Goal: Task Accomplishment & Management: Use online tool/utility

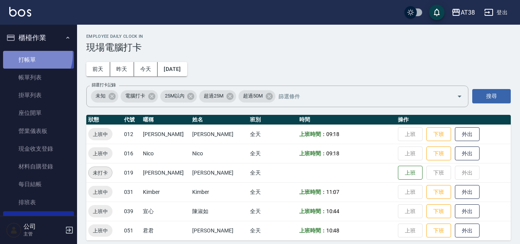
click at [30, 55] on link "打帳單" at bounding box center [38, 60] width 71 height 18
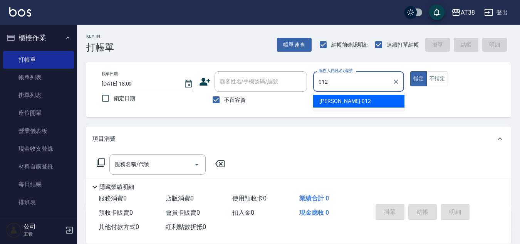
type input "[PERSON_NAME]-012"
type button "true"
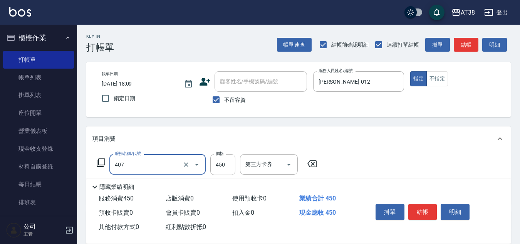
type input "剪髮(407)"
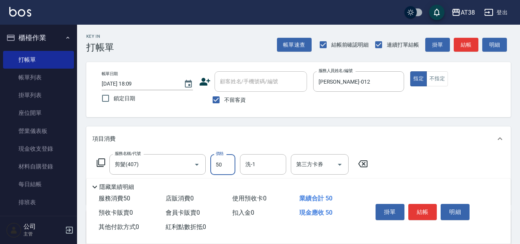
type input "500"
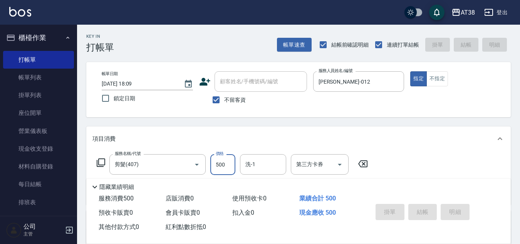
type input "2025/08/23 18:14"
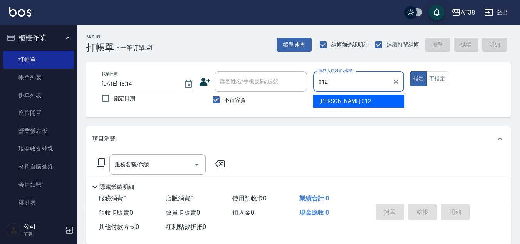
type input "[PERSON_NAME]-012"
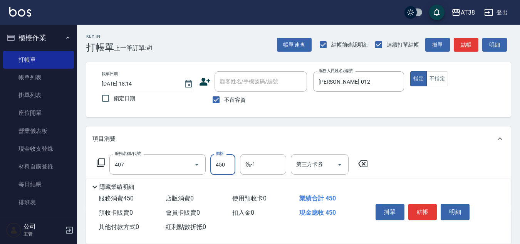
type input "剪髮(407)"
type input "600"
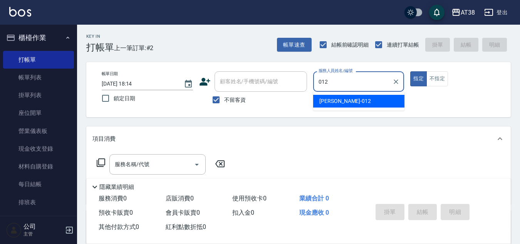
type input "[PERSON_NAME]-012"
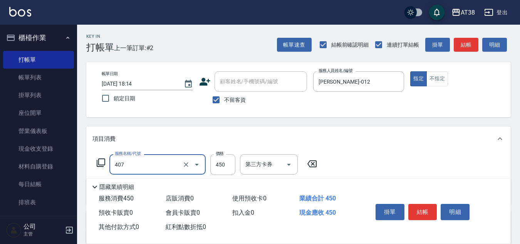
type input "剪髮(407)"
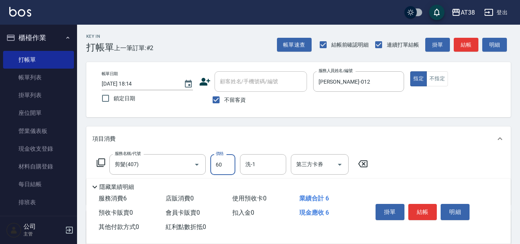
type input "600"
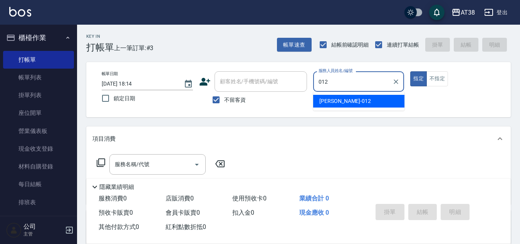
type input "[PERSON_NAME]-012"
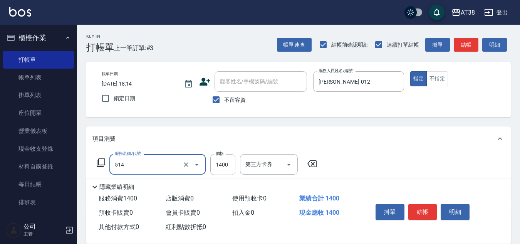
type input "染髮(長)(514)"
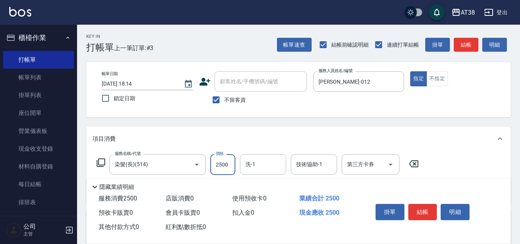
type input "2500"
drag, startPoint x: 216, startPoint y: 124, endPoint x: 211, endPoint y: 125, distance: 4.9
drag, startPoint x: 211, startPoint y: 125, endPoint x: 407, endPoint y: 123, distance: 195.6
click at [407, 123] on div "Key In 打帳單 上一筆訂單:#3 帳單速查 結帳前確認明細 連續打單結帳 掛單 結帳 明細 帳單日期 2025/08/23 18:14 鎖定日期 顧客姓…" at bounding box center [298, 201] width 443 height 352
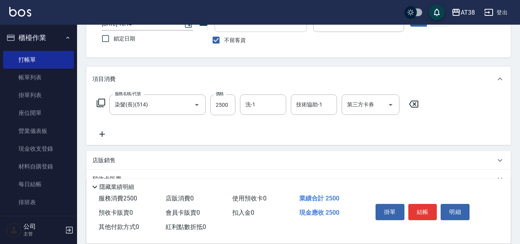
scroll to position [77, 0]
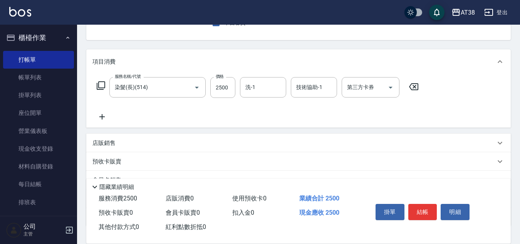
click at [105, 116] on icon at bounding box center [101, 116] width 19 height 9
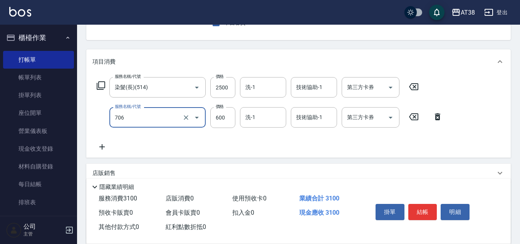
type input "B+卷(706)"
type input "700"
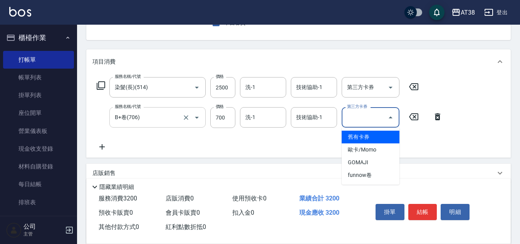
type input "舊有卡券"
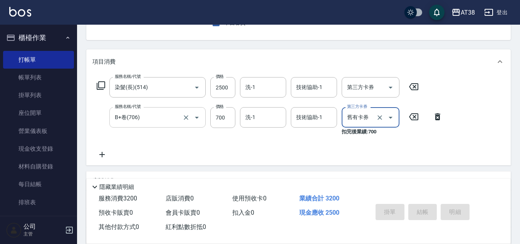
type input "2025/08/23 18:16"
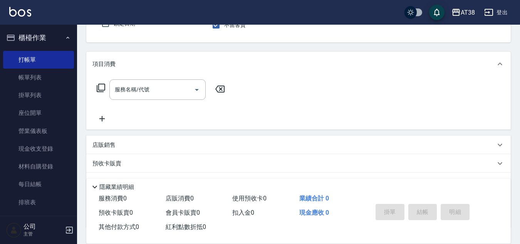
scroll to position [0, 0]
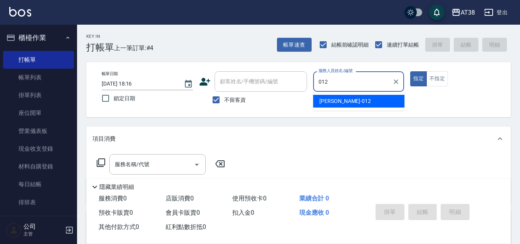
type input "[PERSON_NAME]-012"
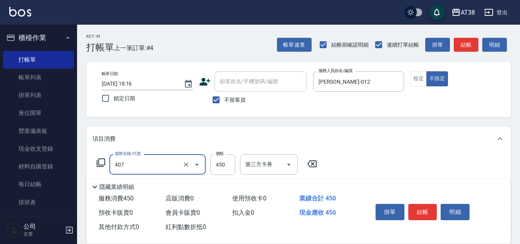
type input "剪髮(407)"
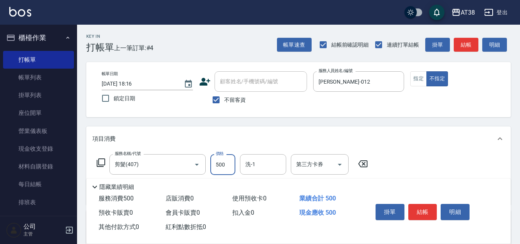
type input "500"
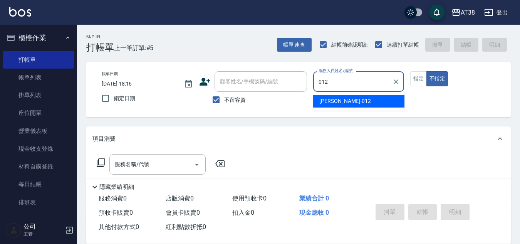
type input "[PERSON_NAME]-012"
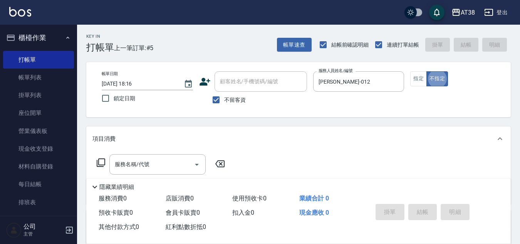
type button "false"
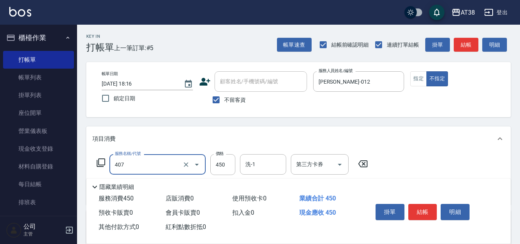
type input "剪髮(407)"
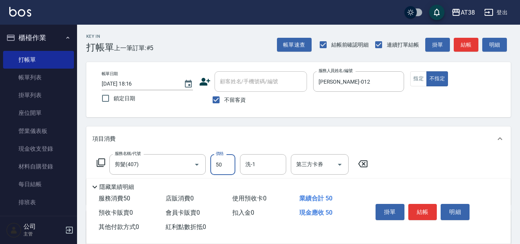
type input "500"
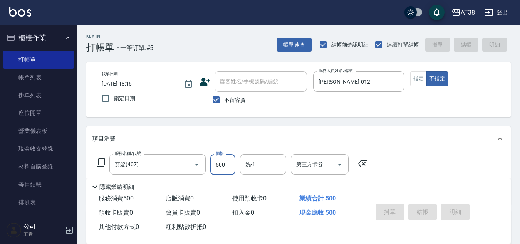
type input "2025/08/23 18:17"
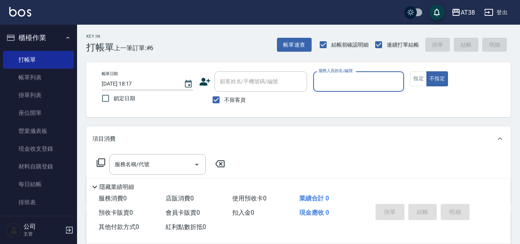
click at [226, 93] on label "不留客資" at bounding box center [227, 100] width 38 height 16
click at [224, 93] on input "不留客資" at bounding box center [216, 100] width 16 height 16
checkbox input "false"
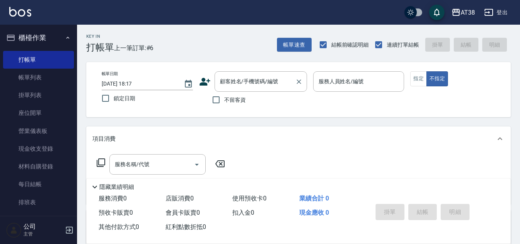
click at [230, 85] on input "顧客姓名/手機號碼/編號" at bounding box center [255, 81] width 74 height 13
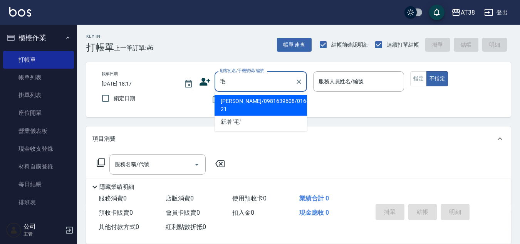
click at [235, 102] on li "毛怡靜/0981639608/016-21" at bounding box center [260, 105] width 92 height 21
type input "毛怡靜/0981639608/016-21"
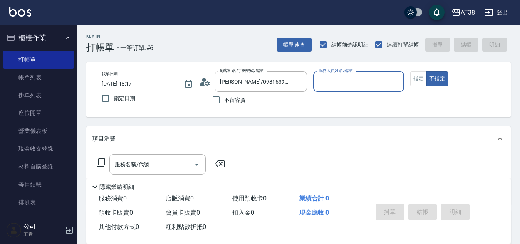
type input "Nico-016"
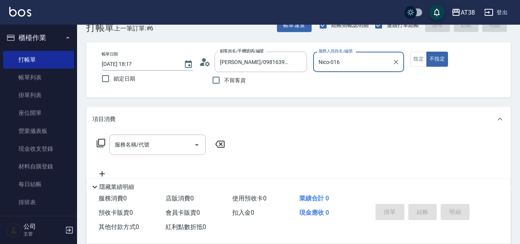
scroll to position [39, 0]
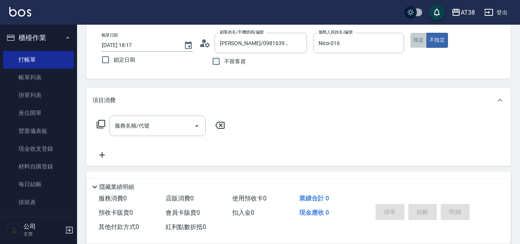
click at [414, 40] on button "指定" at bounding box center [418, 40] width 17 height 15
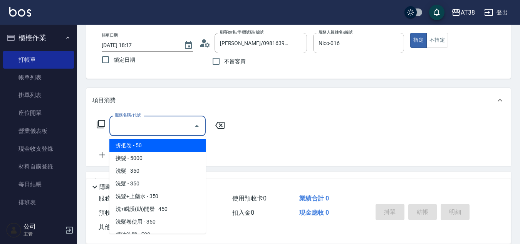
click at [150, 124] on input "服務名稱/代號" at bounding box center [152, 125] width 78 height 13
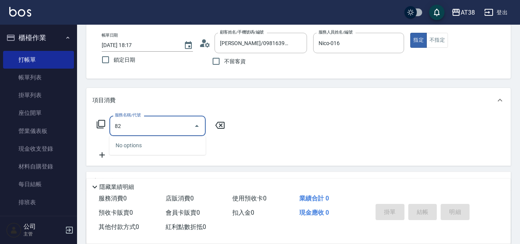
type input "825"
type input "100"
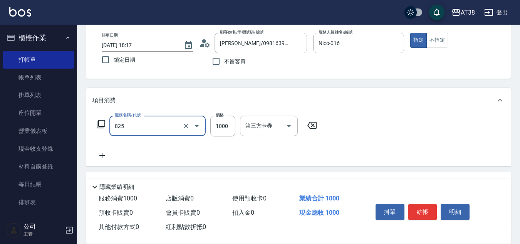
type input "頭皮全套券(825)"
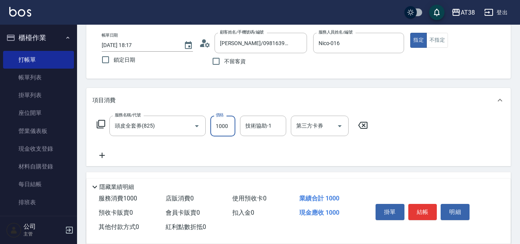
type input "1"
type input "0"
type input "12"
type input "10"
type input "120"
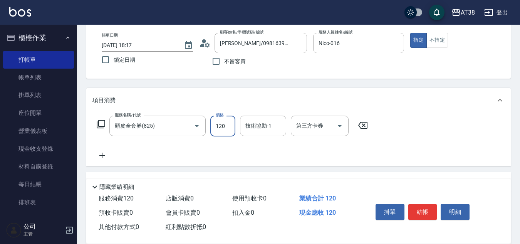
type input "120"
type input "1200"
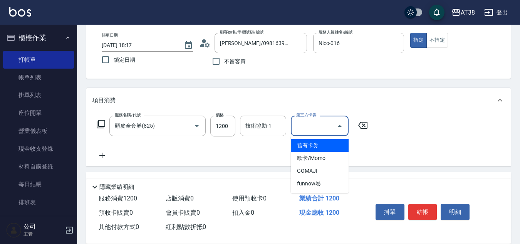
type input "0"
type input "舊有卡券"
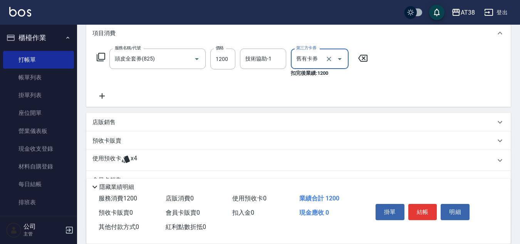
scroll to position [116, 0]
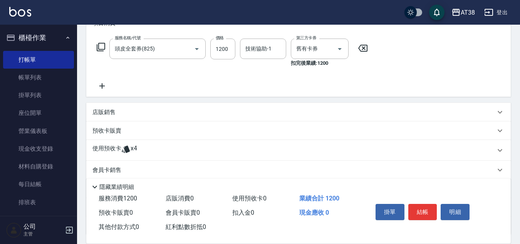
click at [109, 149] on p "使用預收卡" at bounding box center [106, 150] width 29 height 12
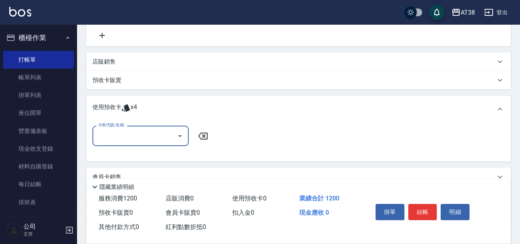
scroll to position [154, 0]
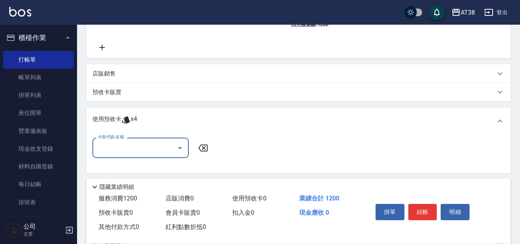
click at [114, 95] on p "預收卡販賣" at bounding box center [106, 92] width 29 height 8
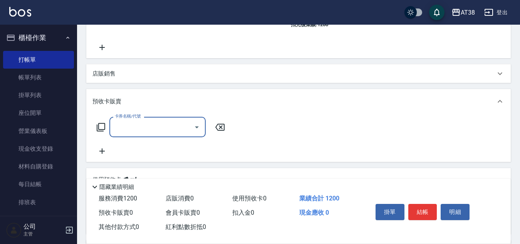
scroll to position [0, 0]
click at [97, 126] on icon at bounding box center [101, 127] width 8 height 8
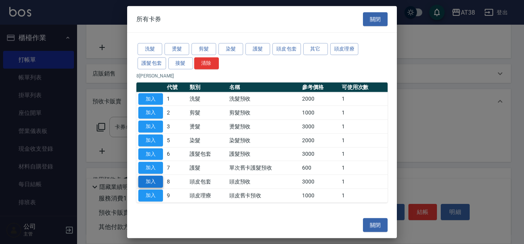
click at [146, 182] on button "加入" at bounding box center [150, 182] width 25 height 12
type input "頭皮預收(8)"
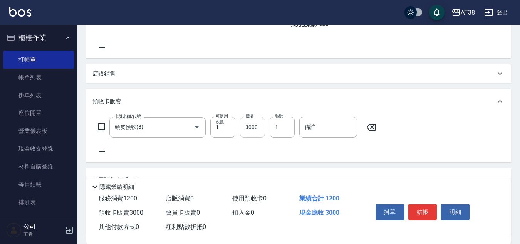
click at [256, 132] on input "3000" at bounding box center [252, 127] width 25 height 21
type input "0"
type input "60"
type input "6000"
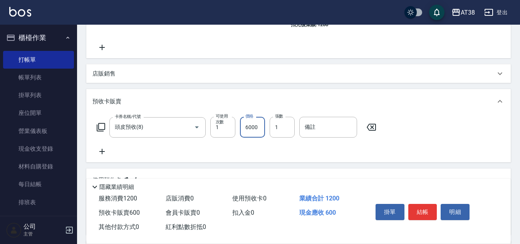
type input "600"
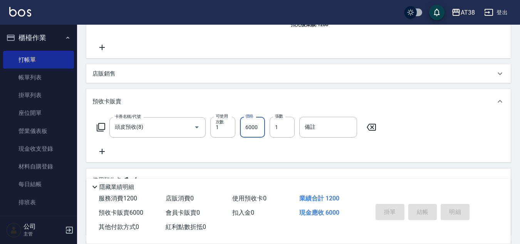
type input "0"
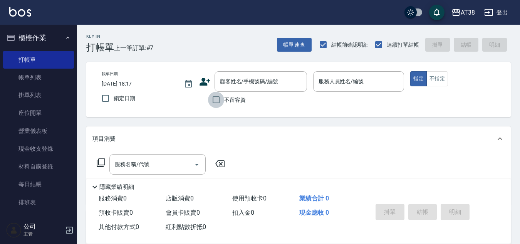
click at [218, 100] on input "不留客資" at bounding box center [216, 100] width 16 height 16
checkbox input "true"
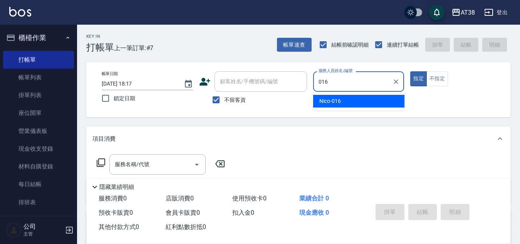
type input "Nico-016"
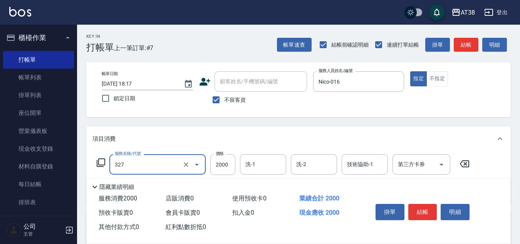
type input "溫塑燙(327)"
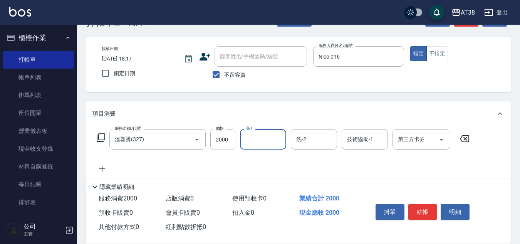
scroll to position [39, 0]
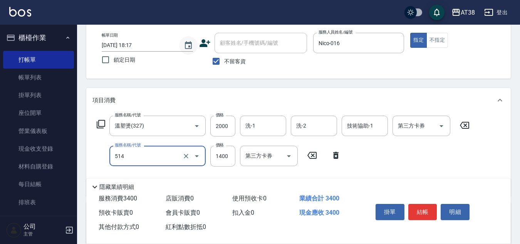
type input "染髮(長)(514)"
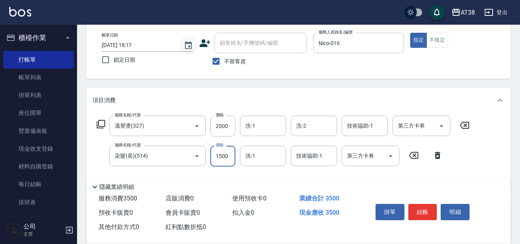
type input "1500"
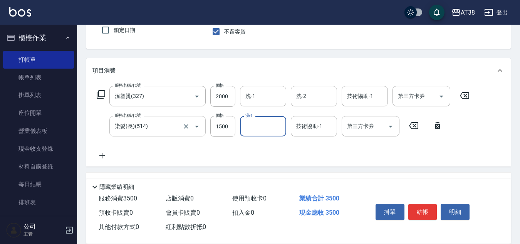
scroll to position [154, 0]
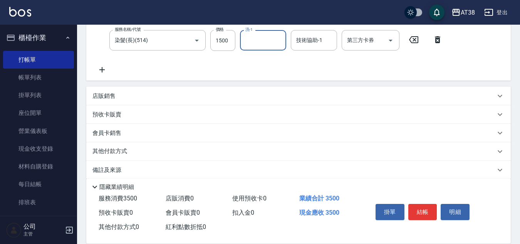
click at [104, 91] on div "店販銷售" at bounding box center [298, 96] width 424 height 18
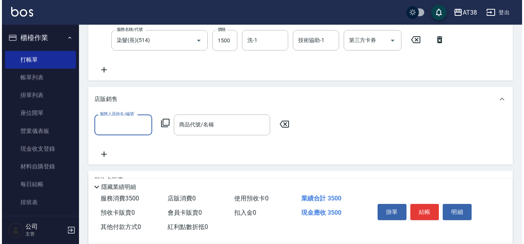
scroll to position [0, 0]
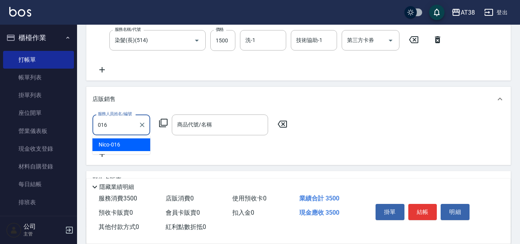
type input "Nico-016"
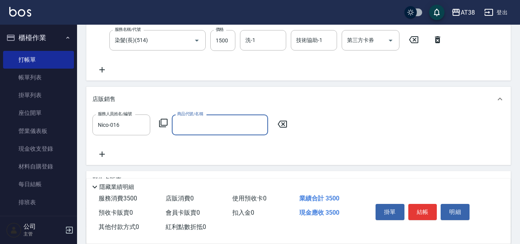
click at [165, 125] on icon at bounding box center [163, 122] width 9 height 9
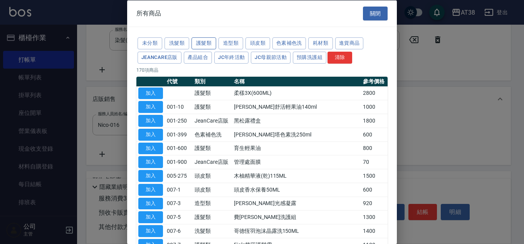
click at [201, 40] on button "護髮類" at bounding box center [203, 43] width 25 height 12
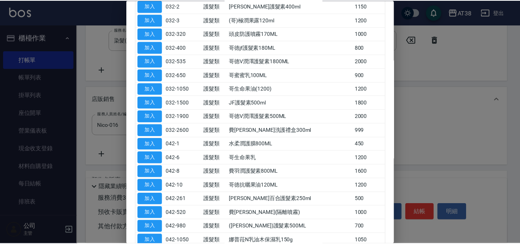
scroll to position [308, 0]
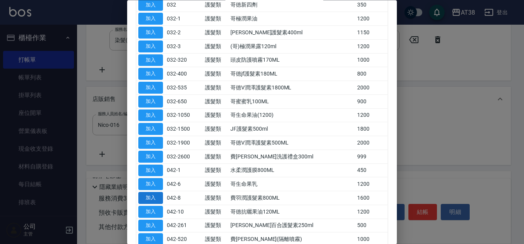
click at [157, 198] on button "加入" at bounding box center [150, 198] width 25 height 12
type input "費羽潤護髮素800ML"
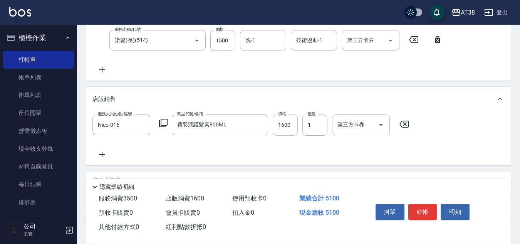
click at [290, 125] on input "1600" at bounding box center [285, 124] width 25 height 21
type input "1300"
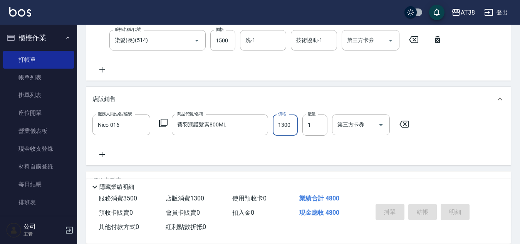
type input "2025/08/23 18:18"
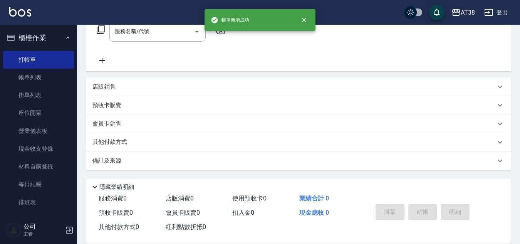
scroll to position [0, 0]
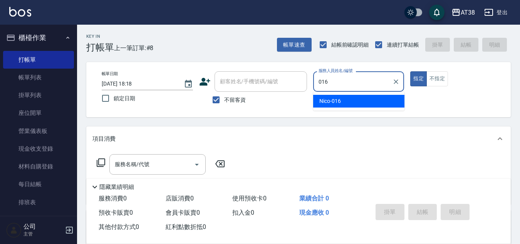
type input "Nico-016"
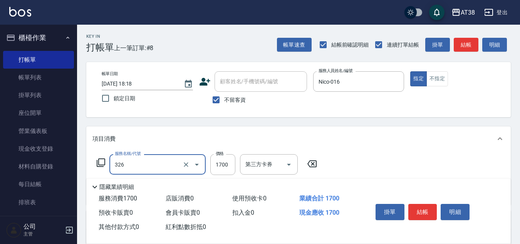
type input "溫塑燙(326)"
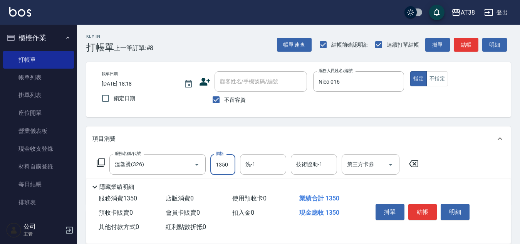
type input "1350"
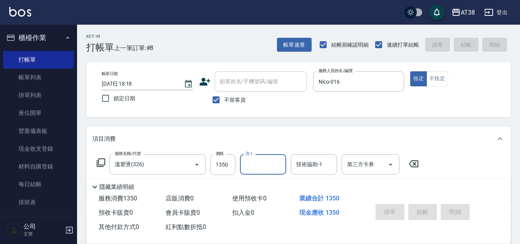
type input "2025/08/23 18:20"
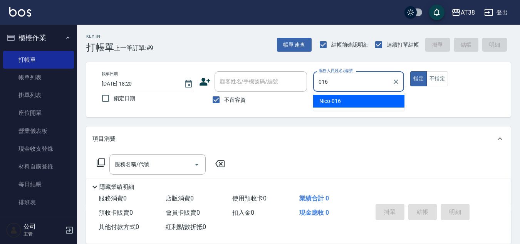
type input "Nico-016"
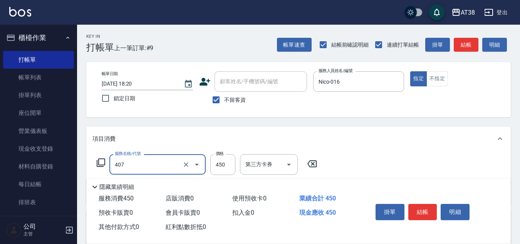
type input "剪髮(407)"
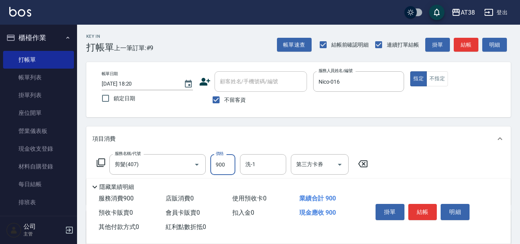
type input "900"
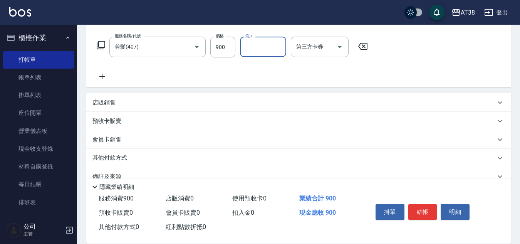
scroll to position [133, 0]
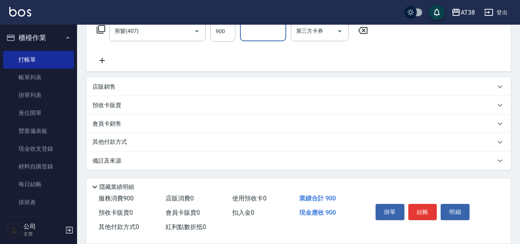
click at [109, 89] on p "店販銷售" at bounding box center [103, 87] width 23 height 8
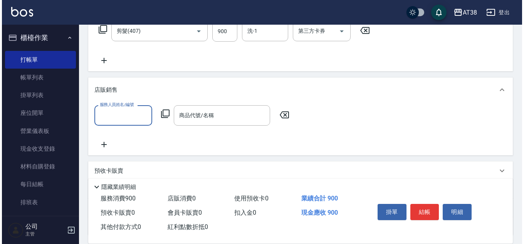
scroll to position [0, 0]
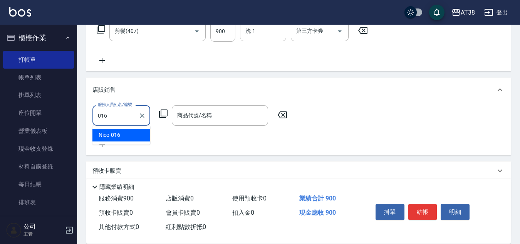
type input "Nico-016"
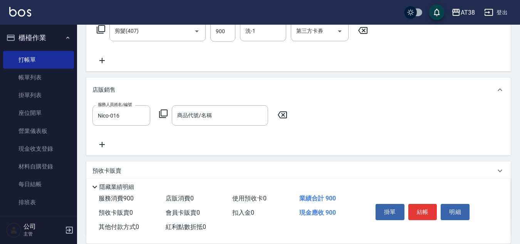
click at [163, 111] on icon at bounding box center [163, 113] width 9 height 9
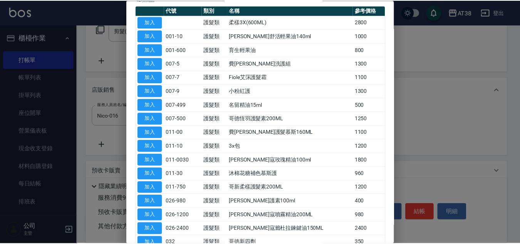
scroll to position [116, 0]
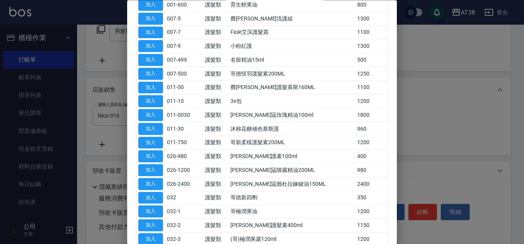
click at [153, 198] on button "加入" at bounding box center [150, 198] width 25 height 12
type input "哥徳新四劑"
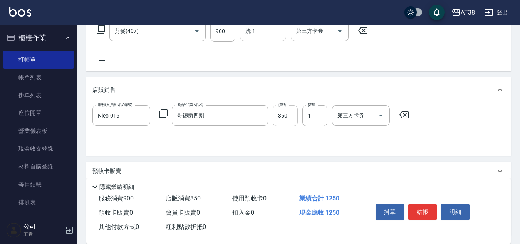
click at [284, 119] on input "350" at bounding box center [285, 115] width 25 height 21
type input "300"
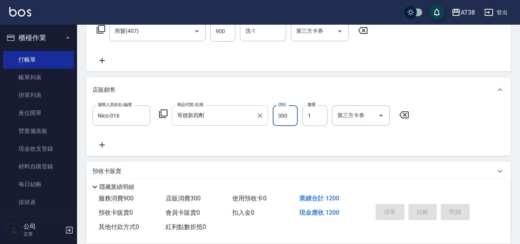
type input "[DATE] 18:22"
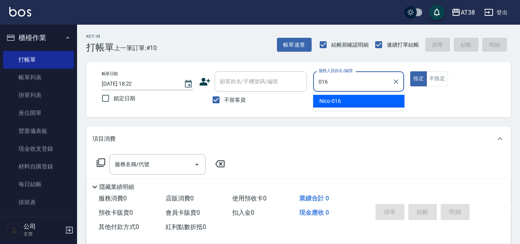
type input "Nico-016"
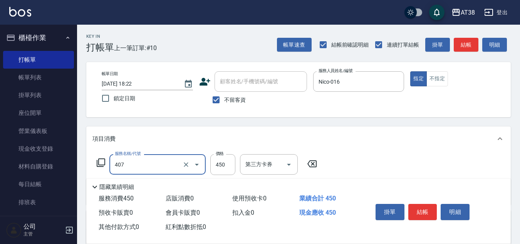
type input "剪髮(407)"
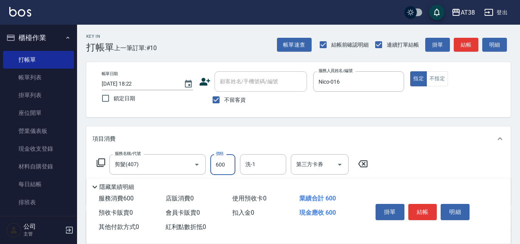
type input "600"
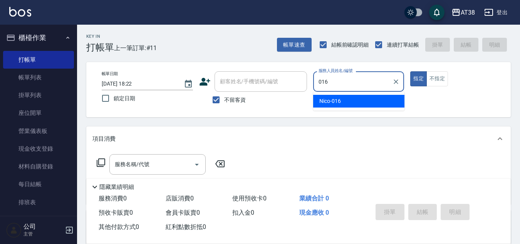
type input "Nico-016"
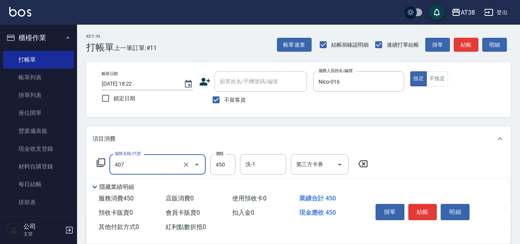
type input "剪髮(407)"
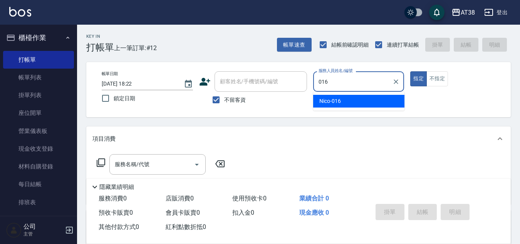
type input "Nico-016"
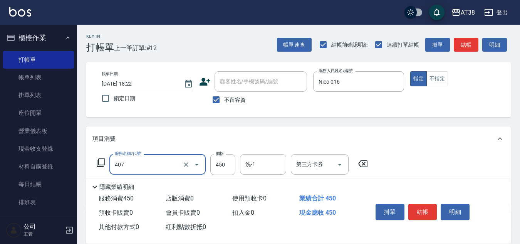
type input "剪髮(407)"
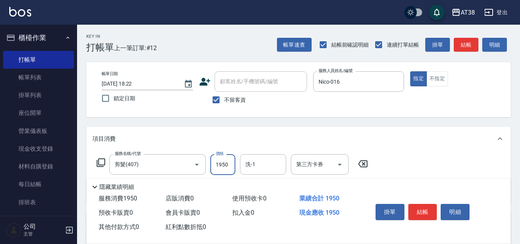
type input "1950"
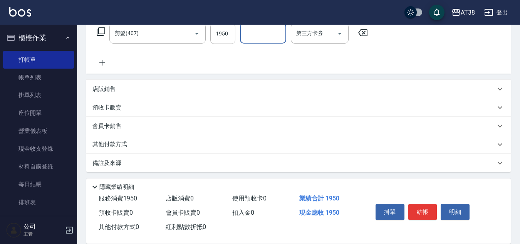
scroll to position [133, 0]
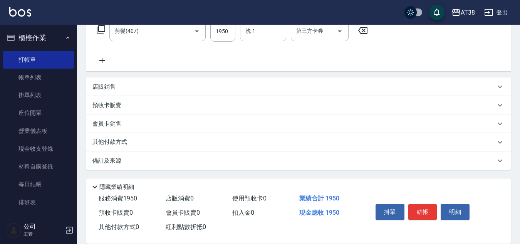
click at [107, 88] on p "店販銷售" at bounding box center [103, 87] width 23 height 8
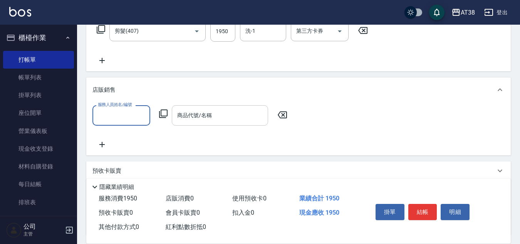
scroll to position [0, 0]
type input "Nico-016"
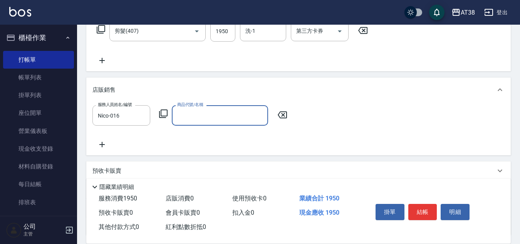
click at [162, 111] on icon at bounding box center [163, 113] width 9 height 9
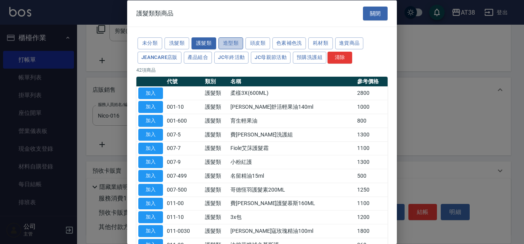
click at [232, 42] on button "造型類" at bounding box center [230, 43] width 25 height 12
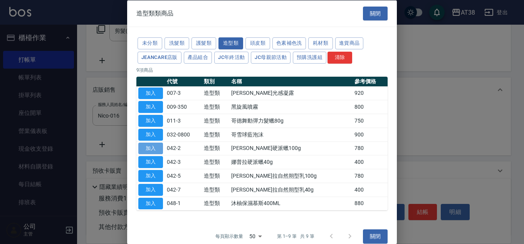
click at [152, 149] on button "加入" at bounding box center [150, 148] width 25 height 12
type input "[PERSON_NAME]硬派蠟100g"
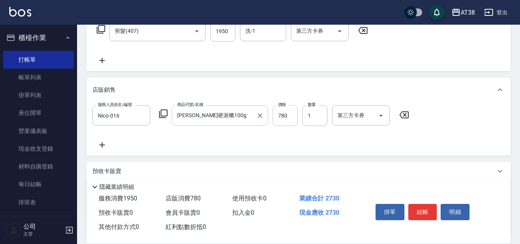
click at [287, 114] on input "780" at bounding box center [285, 115] width 25 height 21
type input "650"
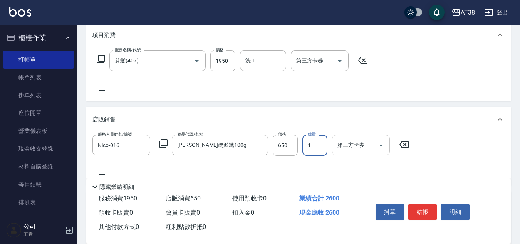
scroll to position [116, 0]
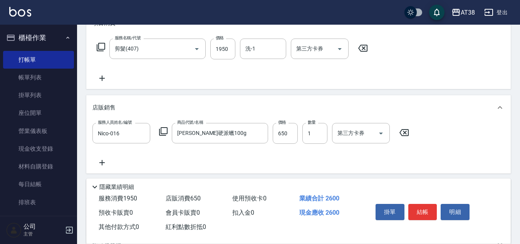
click at [109, 163] on icon at bounding box center [101, 162] width 19 height 9
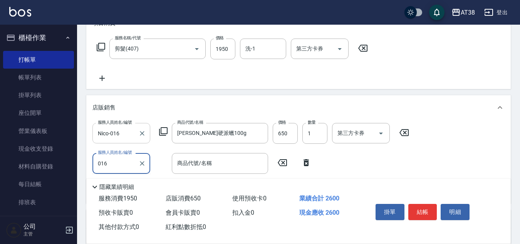
type input "Nico-016"
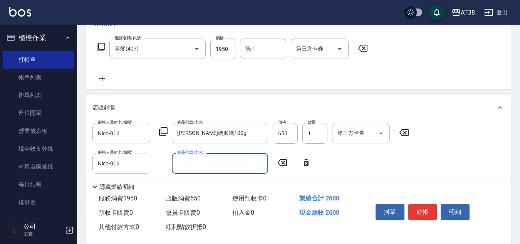
click at [163, 131] on icon at bounding box center [163, 131] width 9 height 9
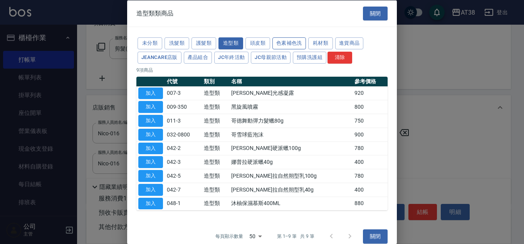
click at [279, 38] on button "色素補色洗" at bounding box center [288, 43] width 33 height 12
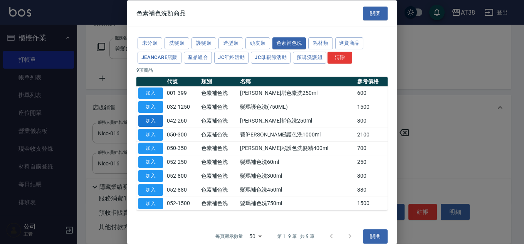
click at [150, 125] on button "加入" at bounding box center [150, 121] width 25 height 12
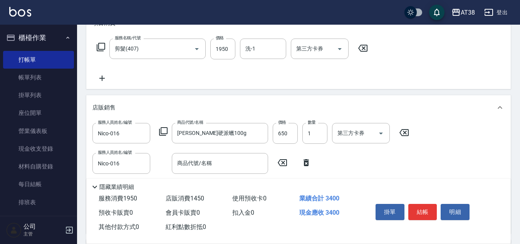
click at [306, 161] on icon at bounding box center [305, 162] width 19 height 9
type input "[PERSON_NAME]補色洗250ml"
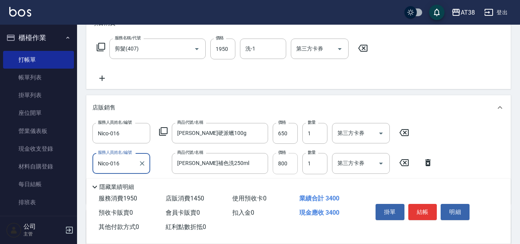
click at [282, 161] on input "800" at bounding box center [285, 163] width 25 height 21
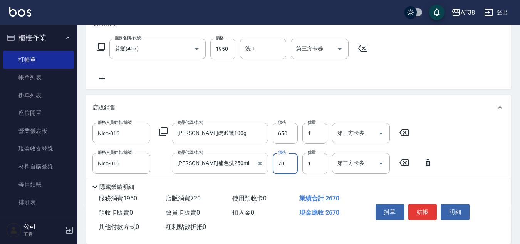
type input "700"
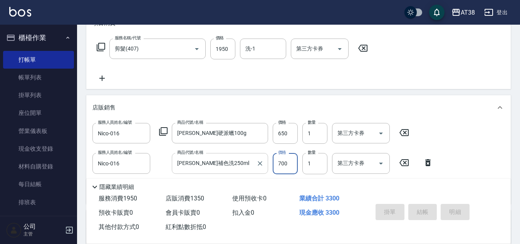
type input "2025/08/23 18:27"
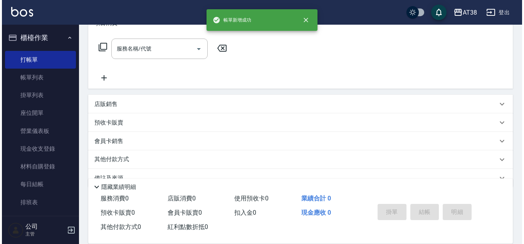
scroll to position [0, 0]
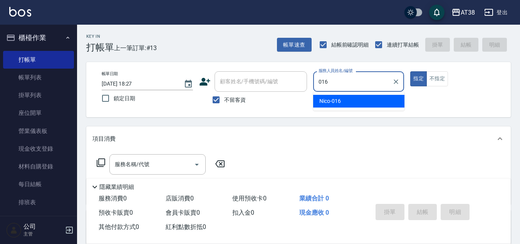
type input "Nico-016"
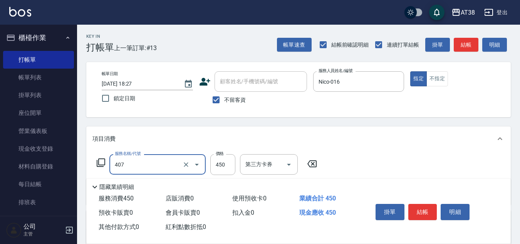
type input "剪髮(407)"
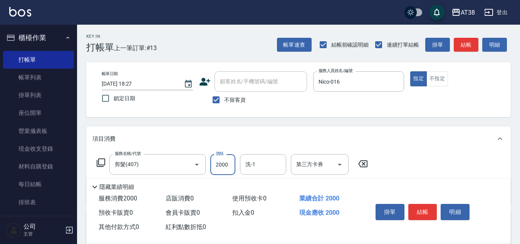
type input "2000"
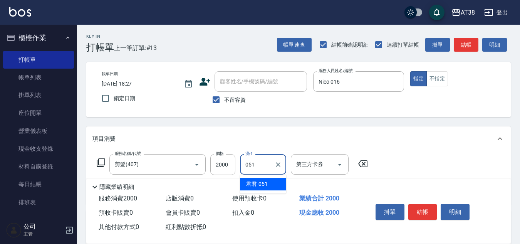
type input "君君-051"
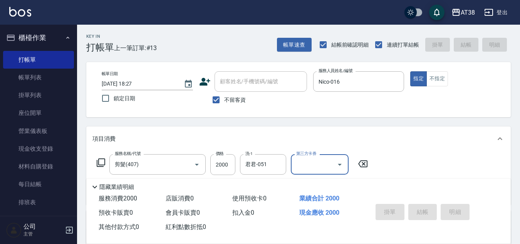
type input "2025/08/23 18:28"
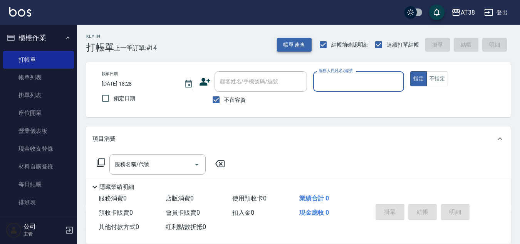
click at [301, 49] on button "帳單速查" at bounding box center [294, 45] width 35 height 14
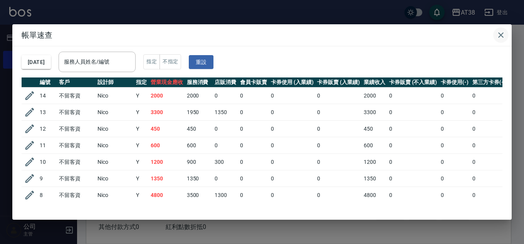
click at [498, 38] on icon "button" at bounding box center [500, 34] width 9 height 9
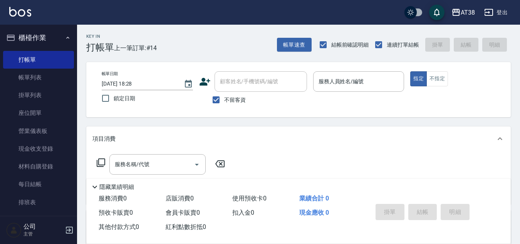
click at [499, 10] on button "登出" at bounding box center [496, 12] width 30 height 14
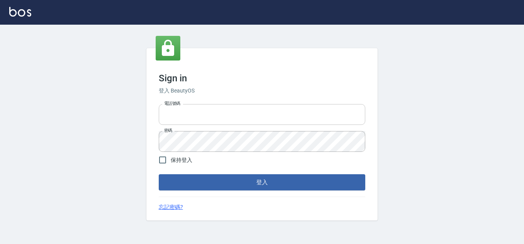
type input "28822767"
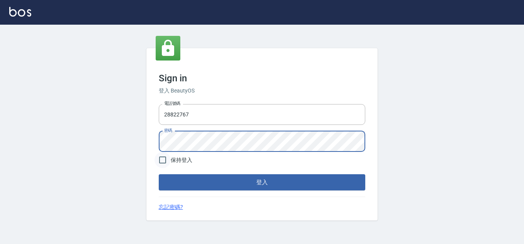
click at [161, 160] on input "保持登入" at bounding box center [162, 160] width 16 height 16
checkbox input "true"
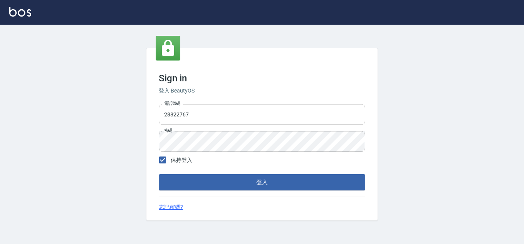
click at [177, 179] on button "登入" at bounding box center [262, 182] width 206 height 16
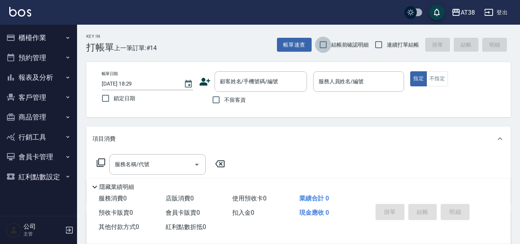
click at [323, 44] on input "結帳前確認明細" at bounding box center [323, 45] width 16 height 16
checkbox input "true"
click at [383, 47] on input "連續打單結帳" at bounding box center [378, 45] width 16 height 16
checkbox input "true"
click at [218, 99] on input "不留客資" at bounding box center [216, 100] width 16 height 16
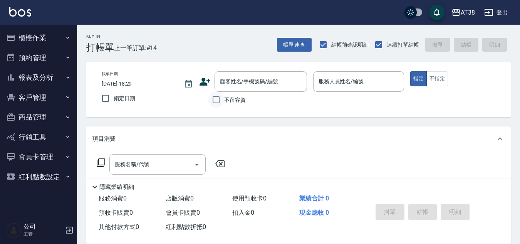
checkbox input "true"
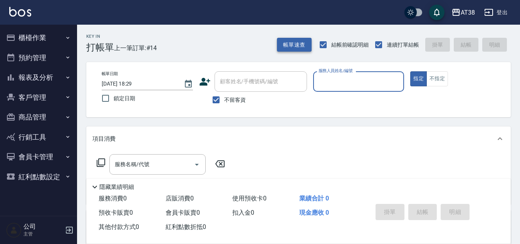
click at [286, 45] on button "帳單速查" at bounding box center [294, 45] width 35 height 14
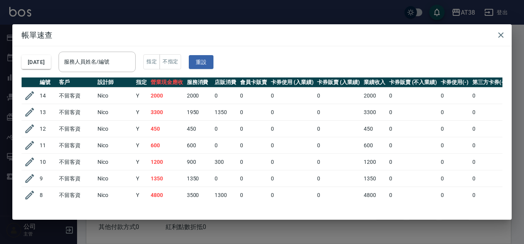
click at [30, 109] on icon "button" at bounding box center [30, 112] width 12 height 12
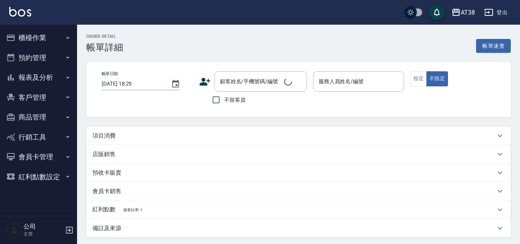
type input "[DATE] 18:22"
checkbox input "true"
type input "Nico-016"
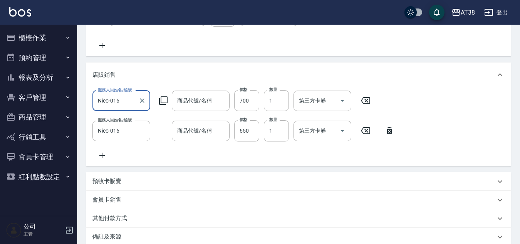
type input "剪髮(407)"
type input "[PERSON_NAME]補色洗250ml"
type input "[PERSON_NAME]硬派蠟100g"
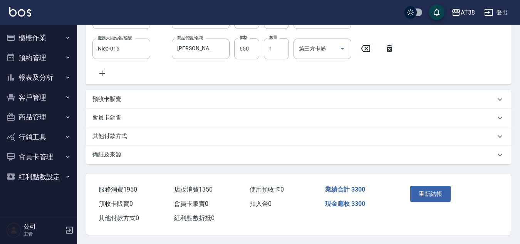
click at [109, 134] on div "其他付款方式" at bounding box center [298, 136] width 424 height 18
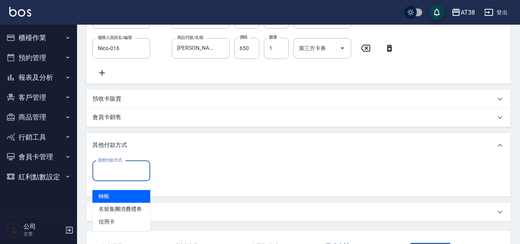
click at [112, 174] on input "其他付款方式" at bounding box center [121, 170] width 51 height 13
click at [100, 194] on span "轉帳" at bounding box center [121, 196] width 58 height 13
type input "轉帳"
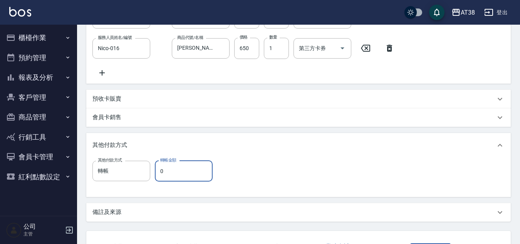
click at [163, 180] on input "0" at bounding box center [184, 171] width 58 height 21
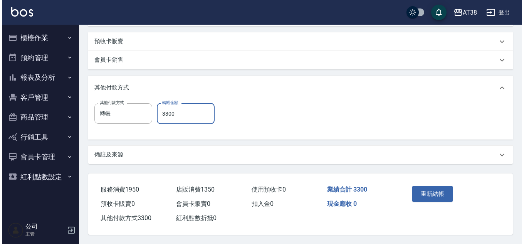
scroll to position [297, 0]
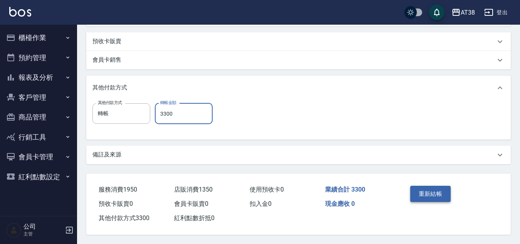
type input "3300"
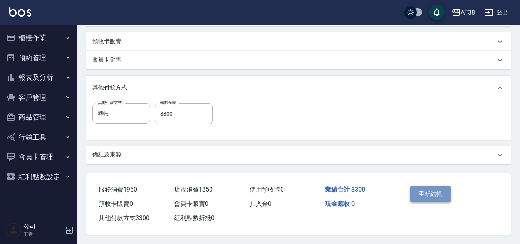
click at [422, 193] on button "重新結帳" at bounding box center [430, 194] width 41 height 16
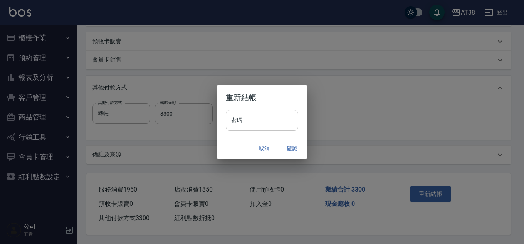
click at [277, 112] on input "密碼" at bounding box center [262, 120] width 72 height 21
type input "******"
click at [286, 147] on button "確認" at bounding box center [292, 148] width 25 height 14
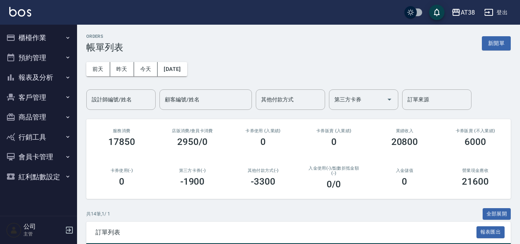
click at [30, 43] on button "櫃檯作業" at bounding box center [38, 38] width 71 height 20
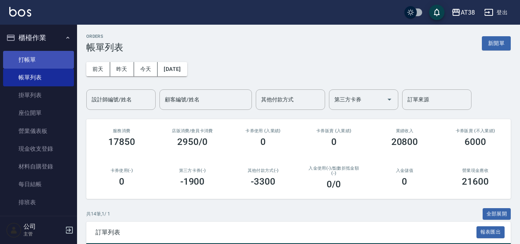
click at [33, 60] on link "打帳單" at bounding box center [38, 60] width 71 height 18
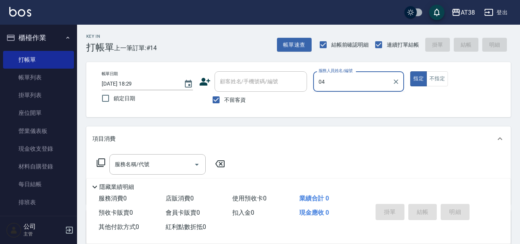
type input "04"
click at [410, 71] on button "指定" at bounding box center [418, 78] width 17 height 15
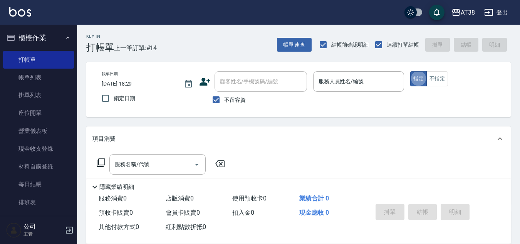
type button "true"
click at [363, 86] on input "服務人員姓名/編號" at bounding box center [358, 81] width 84 height 13
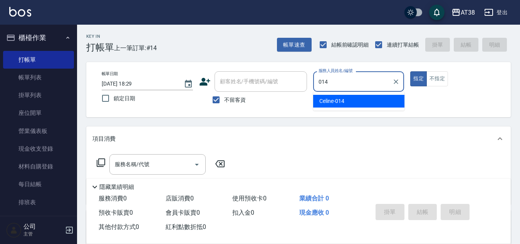
type input "Celine-014"
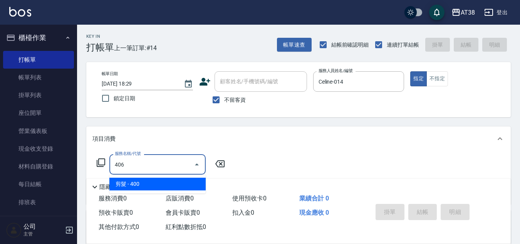
type input "剪髮(406)"
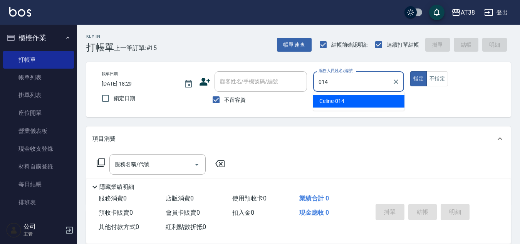
type input "Celine-014"
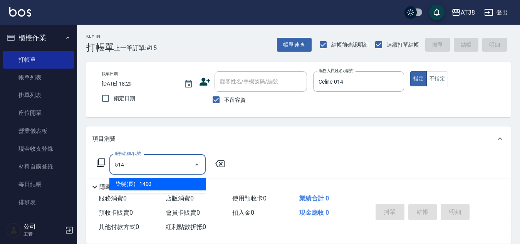
type input "染髮(長)(514)"
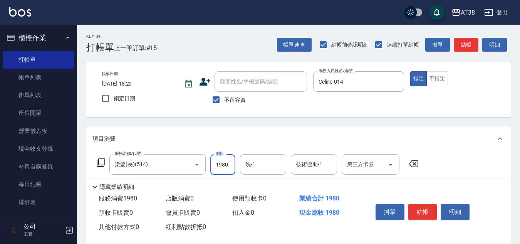
type input "1980"
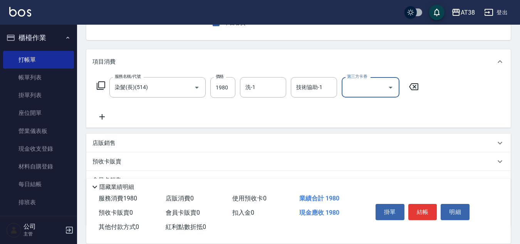
scroll to position [116, 0]
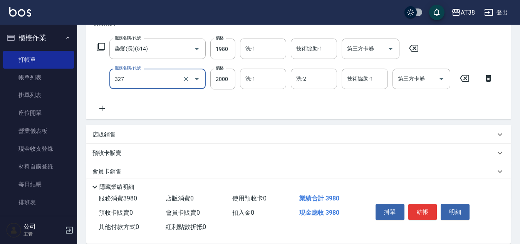
type input "溫塑燙(327)"
type input "4000"
click at [111, 130] on div "店販銷售" at bounding box center [298, 134] width 424 height 18
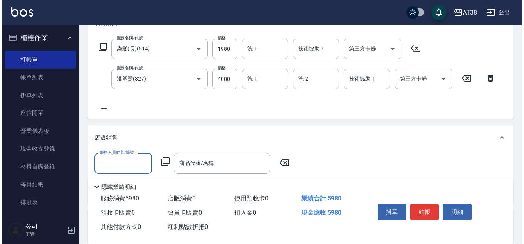
scroll to position [0, 0]
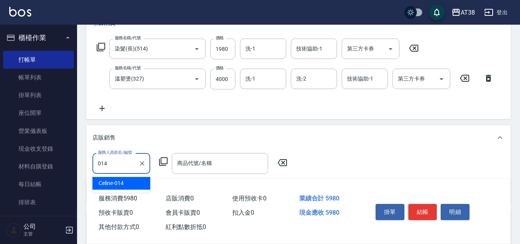
type input "Celine-014"
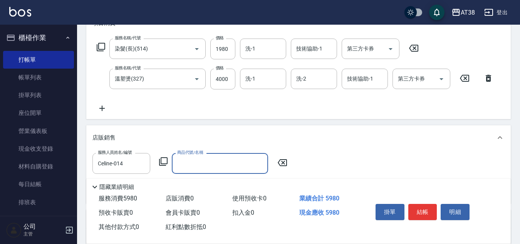
click at [162, 159] on icon at bounding box center [163, 161] width 9 height 9
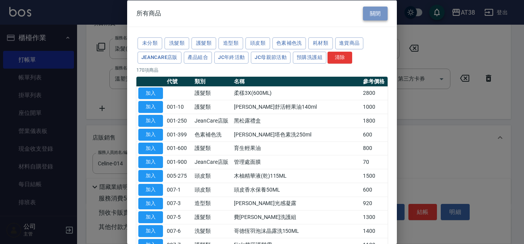
click at [373, 11] on button "關閉" at bounding box center [375, 13] width 25 height 14
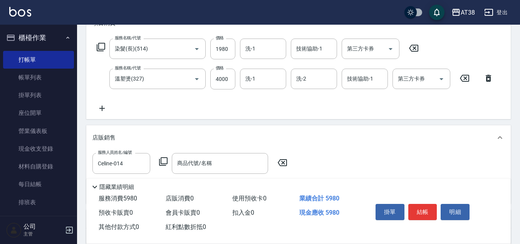
click at [167, 161] on icon at bounding box center [163, 161] width 8 height 8
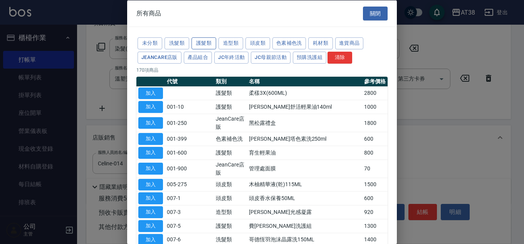
click at [206, 43] on button "護髮類" at bounding box center [203, 43] width 25 height 12
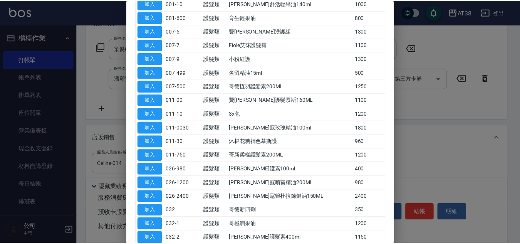
scroll to position [116, 0]
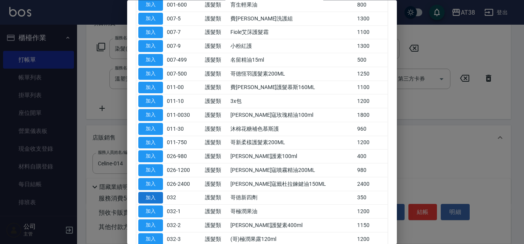
click at [146, 197] on button "加入" at bounding box center [150, 198] width 25 height 12
type input "哥徳新四劑"
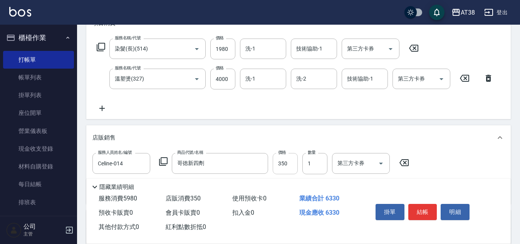
click at [289, 159] on input "350" at bounding box center [285, 163] width 25 height 21
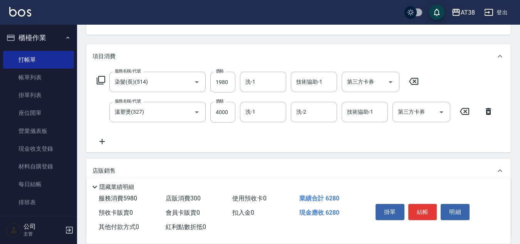
scroll to position [77, 0]
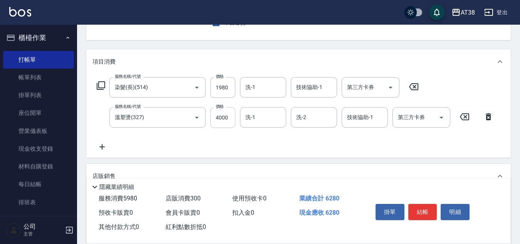
type input "300"
click at [227, 121] on input "4000" at bounding box center [222, 117] width 25 height 21
type input "3800"
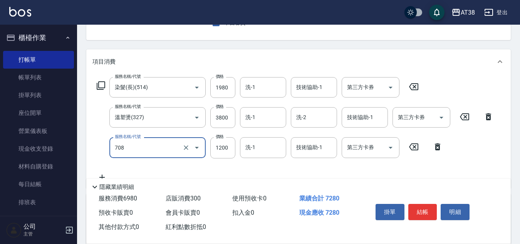
type input "哥德三劑護髮(708)"
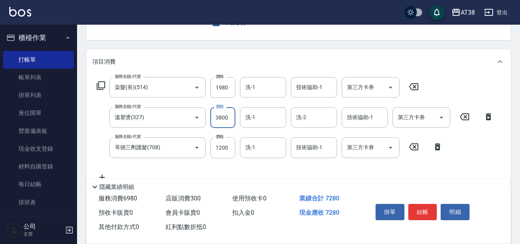
click at [226, 113] on input "3800" at bounding box center [222, 117] width 25 height 21
type input "2800"
click at [319, 118] on input "洗-2" at bounding box center [313, 117] width 39 height 13
click at [476, 185] on div "隱藏業績明細" at bounding box center [300, 186] width 420 height 9
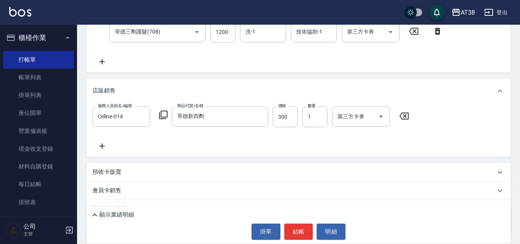
scroll to position [228, 0]
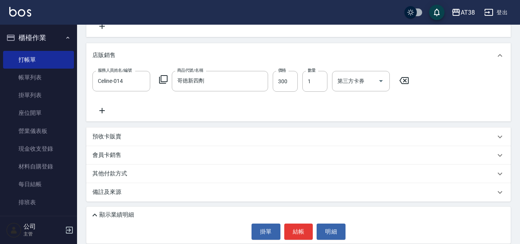
click at [112, 216] on p "顯示業績明細" at bounding box center [116, 215] width 35 height 8
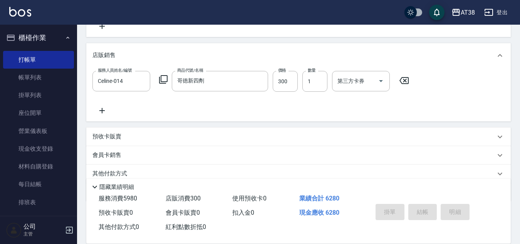
type input "[DATE] 18:40"
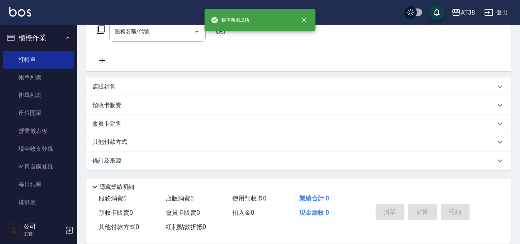
scroll to position [0, 0]
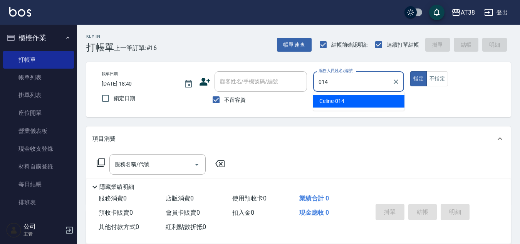
type input "Celine-014"
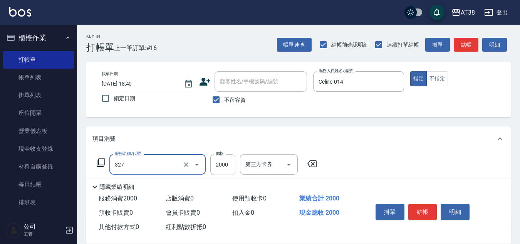
type input "溫塑燙(327)"
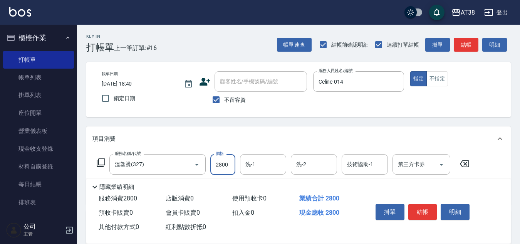
type input "2800"
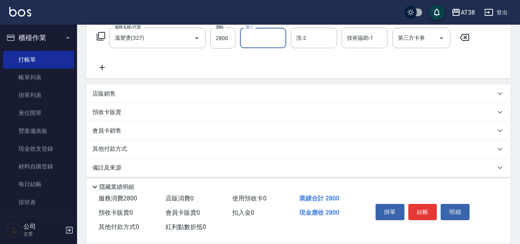
scroll to position [133, 0]
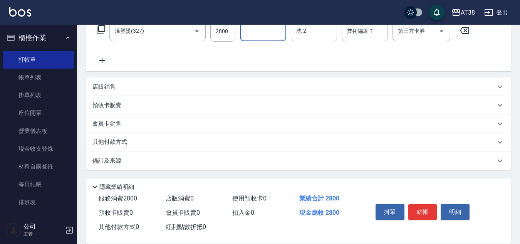
click at [109, 83] on p "店販銷售" at bounding box center [103, 87] width 23 height 8
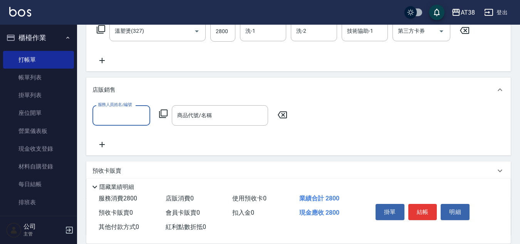
scroll to position [0, 0]
type input "Celine-014"
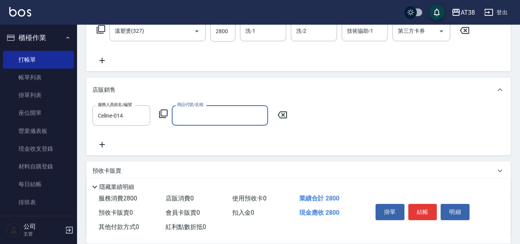
click at [163, 112] on icon at bounding box center [163, 113] width 9 height 9
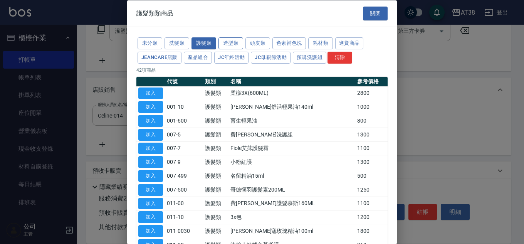
click at [236, 43] on button "造型類" at bounding box center [230, 43] width 25 height 12
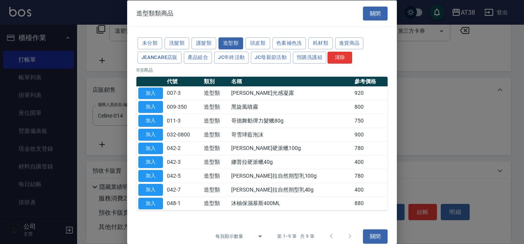
click at [149, 189] on button "加入" at bounding box center [150, 189] width 25 height 12
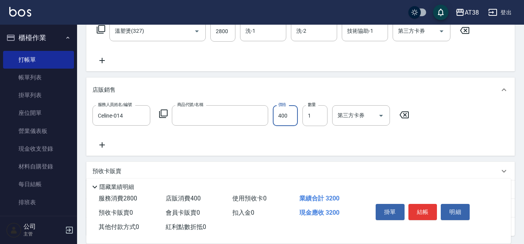
type input "[PERSON_NAME]拉自然朔型乳40g"
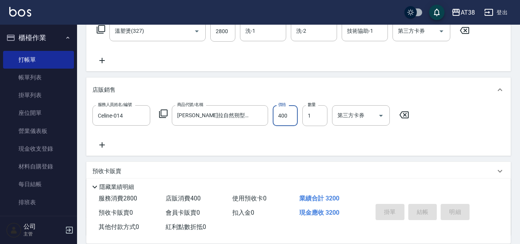
type input "[DATE] 18:42"
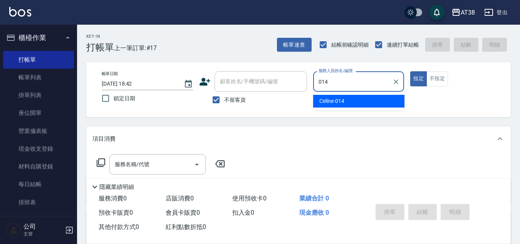
type input "Celine-014"
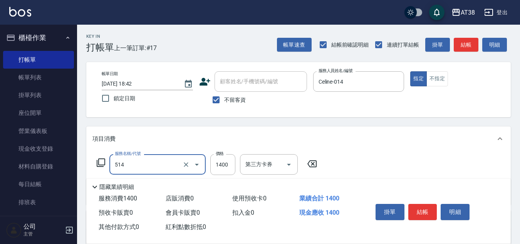
type input "染髮(長)(514)"
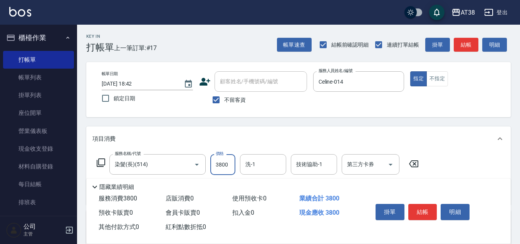
type input "3800"
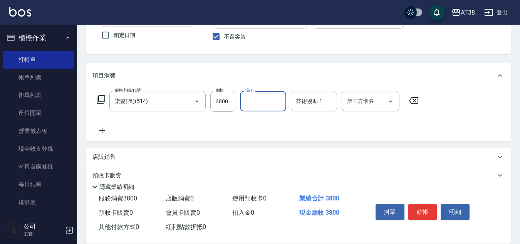
scroll to position [77, 0]
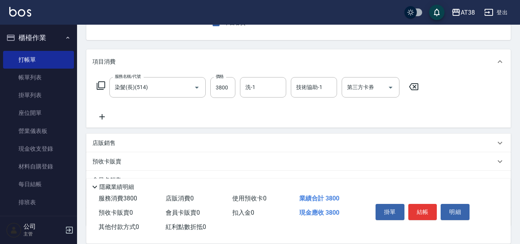
click at [100, 140] on p "店販銷售" at bounding box center [103, 143] width 23 height 8
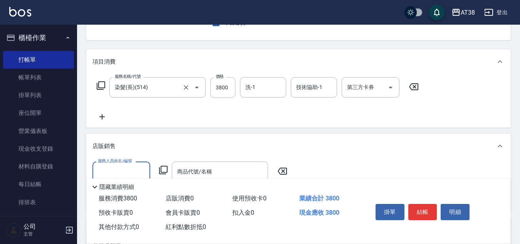
scroll to position [0, 0]
type input "Celine-014"
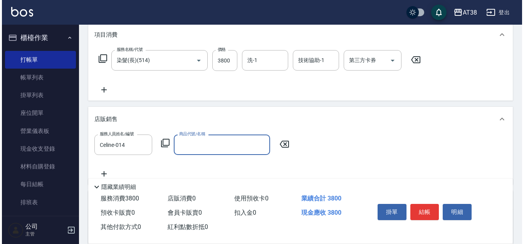
scroll to position [116, 0]
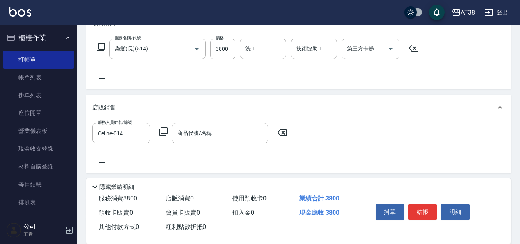
click at [165, 135] on icon at bounding box center [163, 131] width 9 height 9
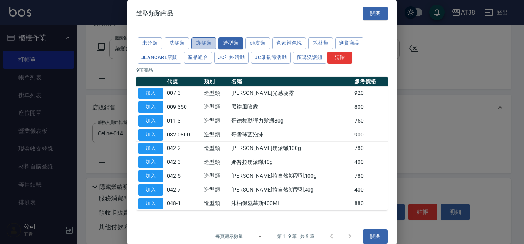
click at [202, 38] on button "護髮類" at bounding box center [203, 43] width 25 height 12
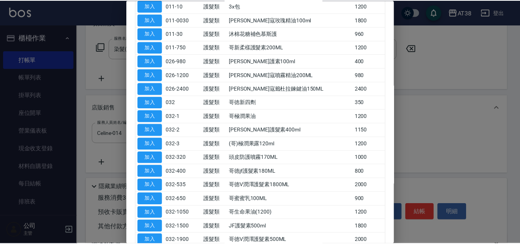
scroll to position [231, 0]
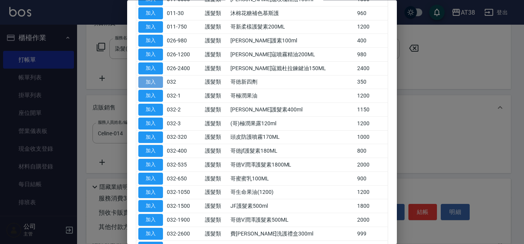
click at [152, 80] on button "加入" at bounding box center [150, 82] width 25 height 12
type input "哥徳新四劑"
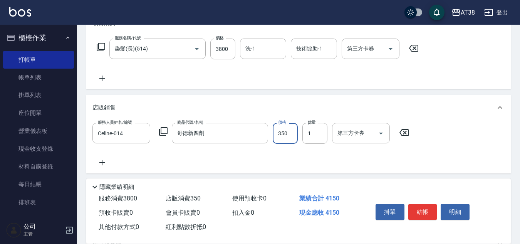
click at [293, 139] on input "350" at bounding box center [285, 133] width 25 height 21
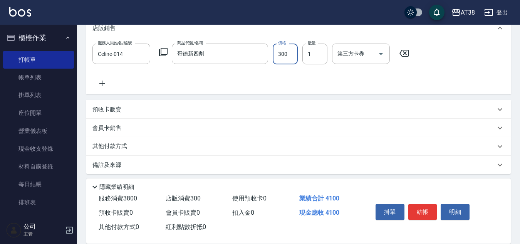
scroll to position [199, 0]
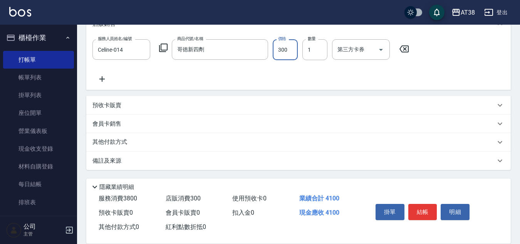
type input "300"
click at [101, 142] on p "其他付款方式" at bounding box center [111, 142] width 39 height 8
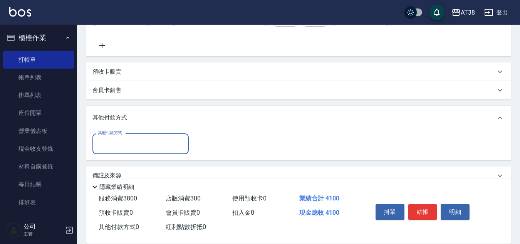
scroll to position [248, 0]
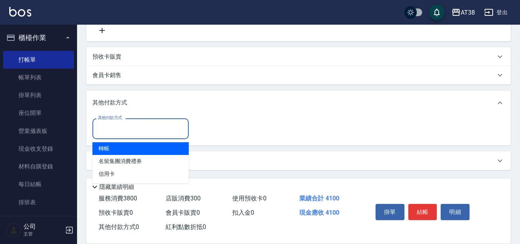
click at [129, 129] on input "其他付款方式" at bounding box center [140, 128] width 89 height 13
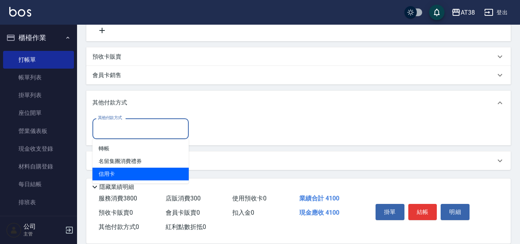
click at [109, 175] on span "信用卡" at bounding box center [140, 173] width 96 height 13
type input "信用卡"
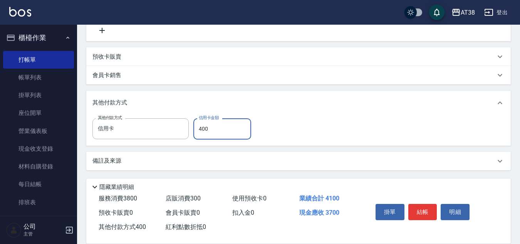
type input "4000"
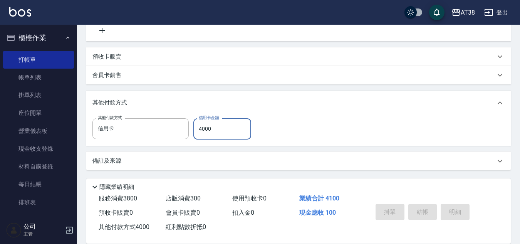
type input "[DATE] 18:44"
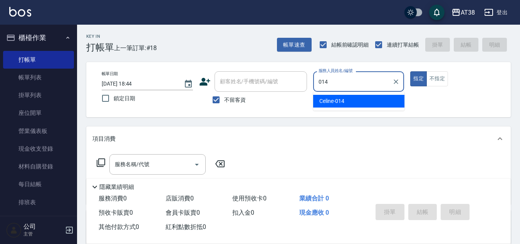
type input "Celine-014"
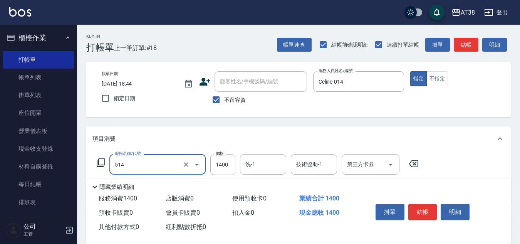
type input "染髮(長)(514)"
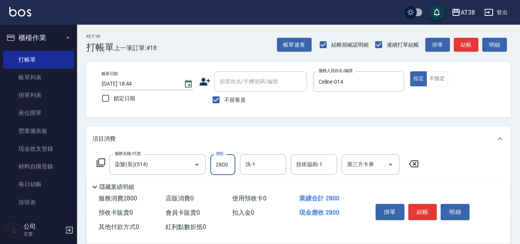
type input "2800"
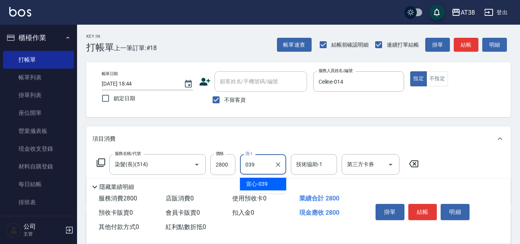
type input "宣心-039"
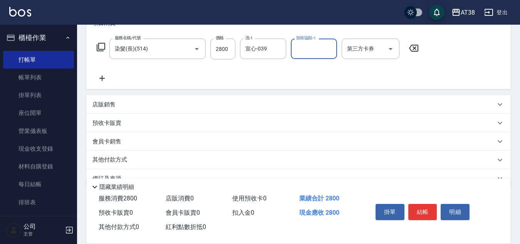
scroll to position [133, 0]
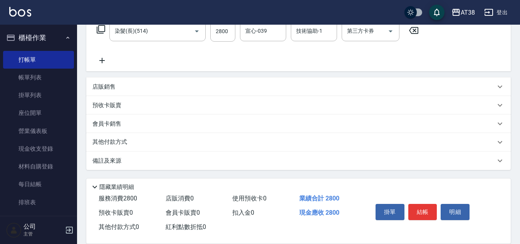
click at [128, 142] on p "其他付款方式" at bounding box center [111, 142] width 39 height 8
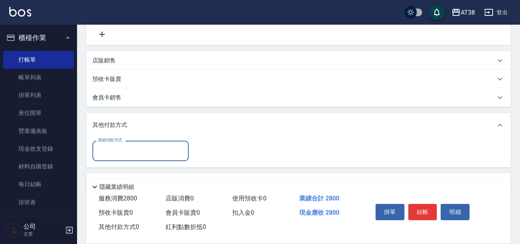
scroll to position [172, 0]
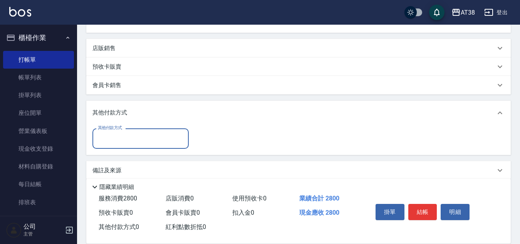
click at [124, 148] on div "其他付款方式" at bounding box center [140, 138] width 96 height 20
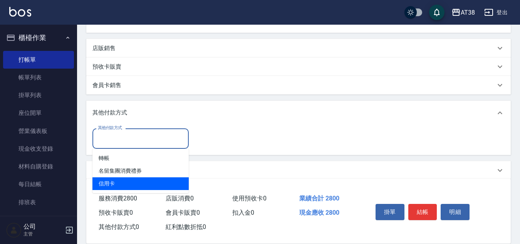
click at [114, 186] on span "信用卡" at bounding box center [140, 183] width 96 height 13
type input "信用卡"
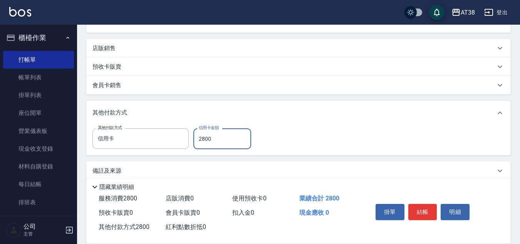
type input "2800"
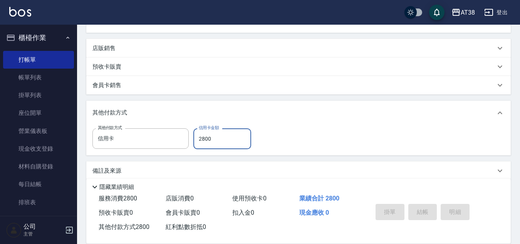
type input "[DATE] 18:51"
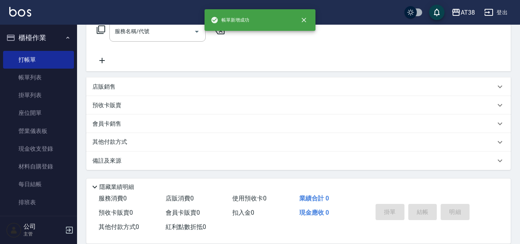
scroll to position [0, 0]
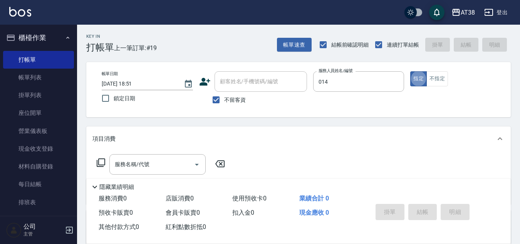
type input "Celine-014"
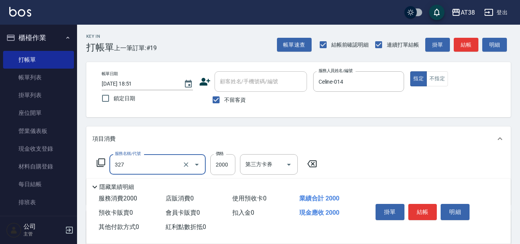
type input "溫塑燙(327)"
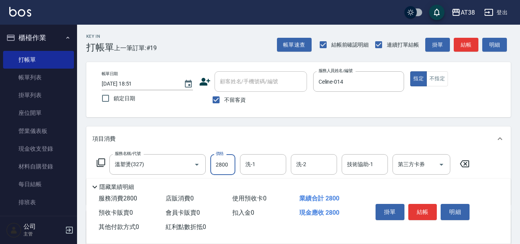
type input "2800"
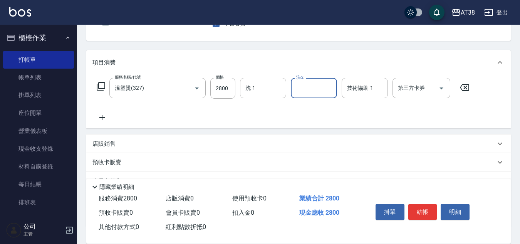
scroll to position [77, 0]
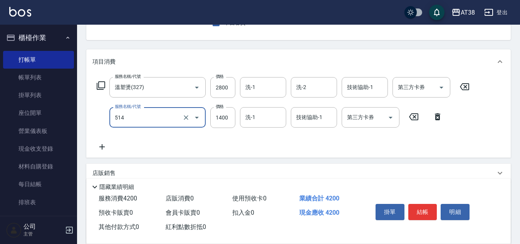
type input "染髮(長)(514)"
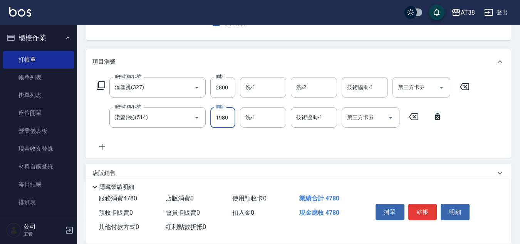
type input "1980"
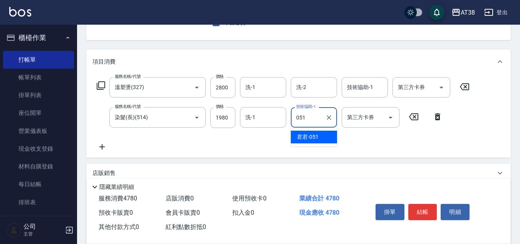
type input "君君-051"
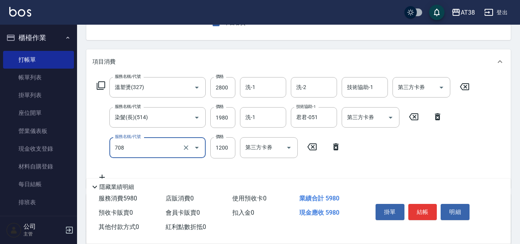
type input "哥德三劑護髮(708)"
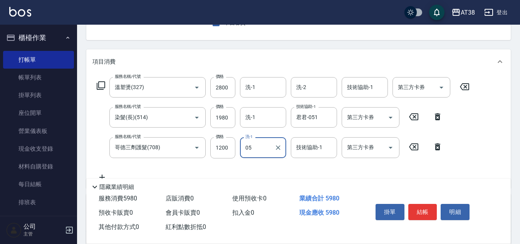
type input "0"
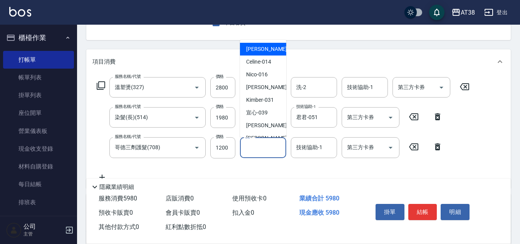
type input "[PERSON_NAME]-012"
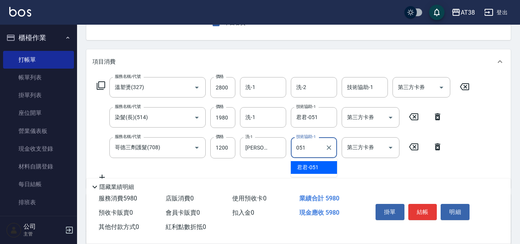
type input "君君-051"
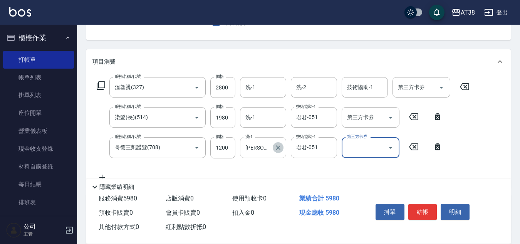
click at [280, 144] on icon "Clear" at bounding box center [278, 148] width 8 height 8
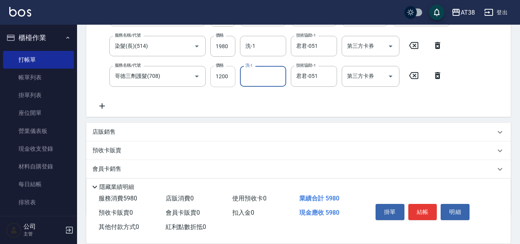
scroll to position [154, 0]
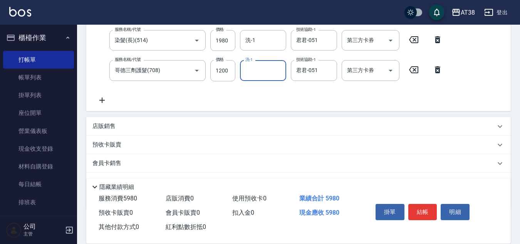
click at [111, 127] on p "店販銷售" at bounding box center [103, 126] width 23 height 8
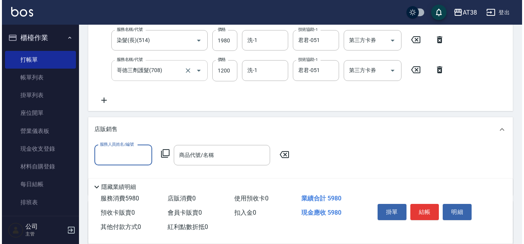
scroll to position [0, 0]
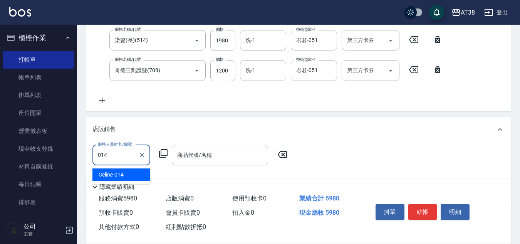
type input "Celine-014"
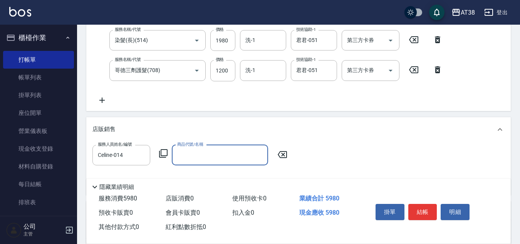
click at [163, 154] on icon at bounding box center [163, 153] width 9 height 9
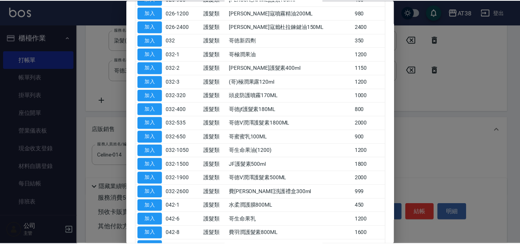
scroll to position [270, 0]
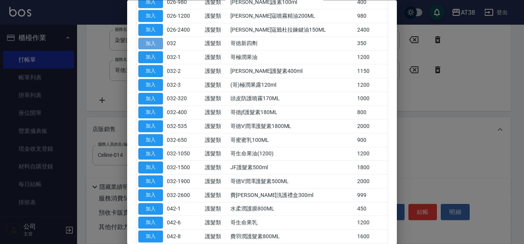
click at [158, 44] on button "加入" at bounding box center [150, 44] width 25 height 12
type input "哥徳新四劑"
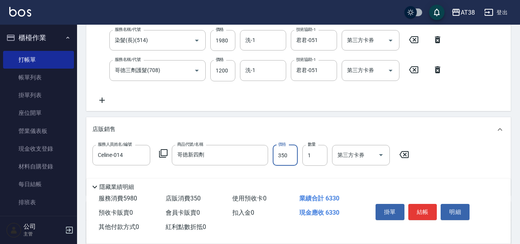
click at [295, 161] on input "350" at bounding box center [285, 155] width 25 height 21
type input "300"
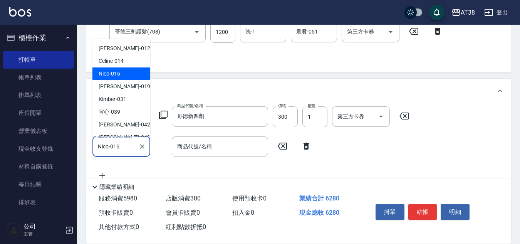
click at [121, 145] on input "Nico-016" at bounding box center [115, 146] width 39 height 13
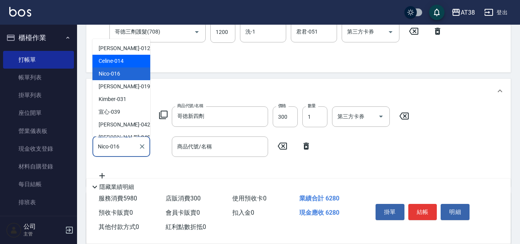
click at [116, 64] on span "Celine -014" at bounding box center [111, 61] width 25 height 8
type input "Celine-014"
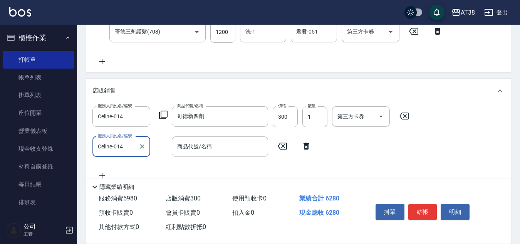
click at [166, 111] on icon at bounding box center [163, 115] width 8 height 8
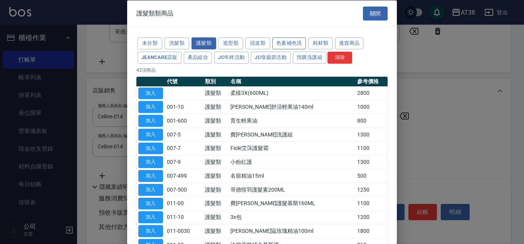
click at [285, 42] on button "色素補色洗" at bounding box center [288, 43] width 33 height 12
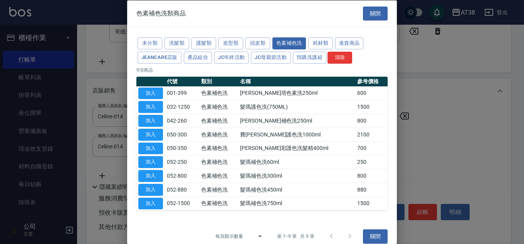
click at [163, 123] on td "加入" at bounding box center [150, 121] width 28 height 14
click at [155, 122] on button "加入" at bounding box center [150, 121] width 25 height 12
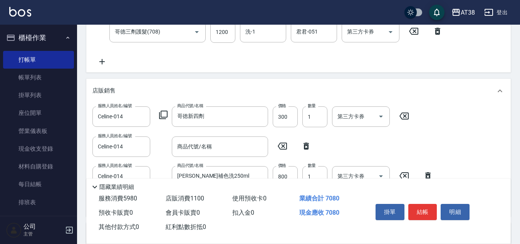
click at [304, 144] on icon at bounding box center [305, 145] width 19 height 9
type input "[PERSON_NAME]補色洗250ml"
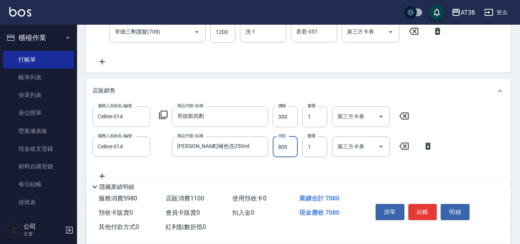
click at [288, 146] on input "800" at bounding box center [285, 146] width 25 height 21
type input "730"
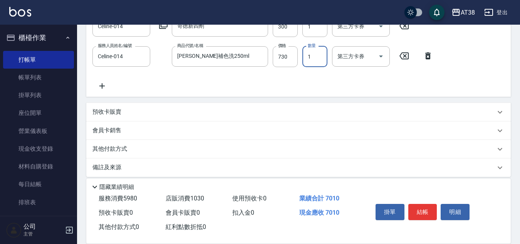
scroll to position [290, 0]
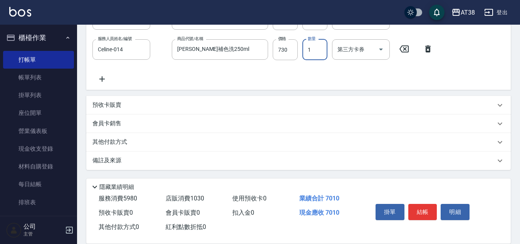
click at [120, 143] on p "其他付款方式" at bounding box center [111, 142] width 39 height 8
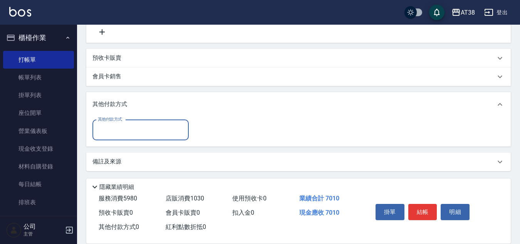
scroll to position [338, 0]
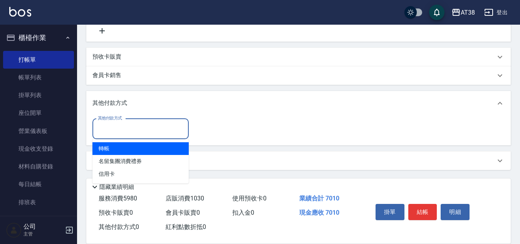
click at [121, 131] on input "其他付款方式" at bounding box center [140, 128] width 89 height 13
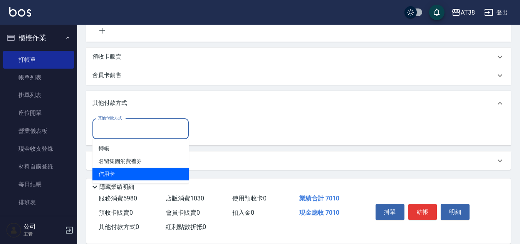
click at [115, 172] on span "信用卡" at bounding box center [140, 173] width 96 height 13
type input "信用卡"
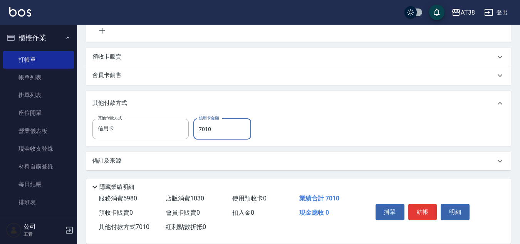
type input "7010"
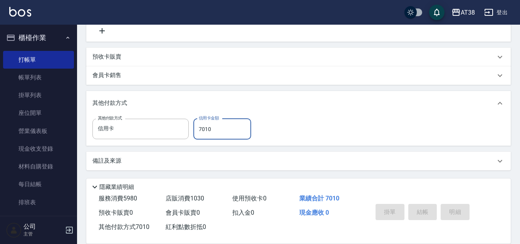
type input "[DATE] 18:53"
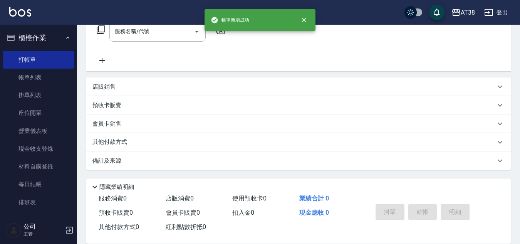
scroll to position [0, 0]
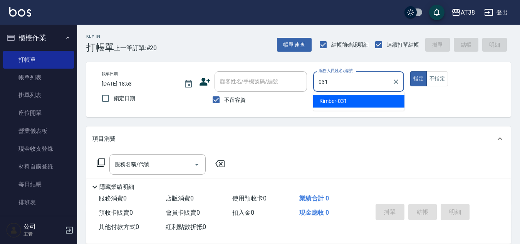
type input "Kimber-031"
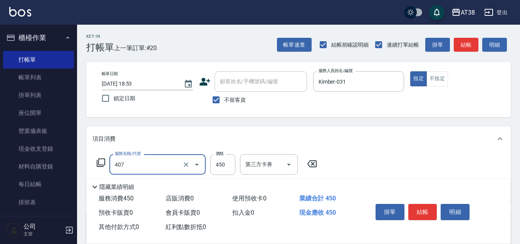
type input "剪髮(407)"
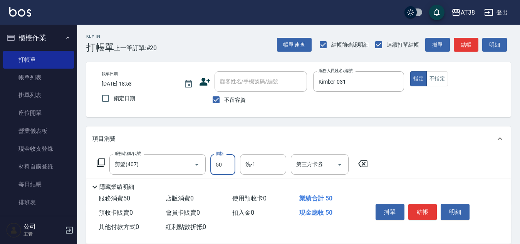
type input "500"
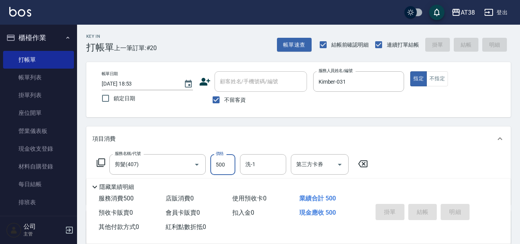
type input "[DATE] 18:54"
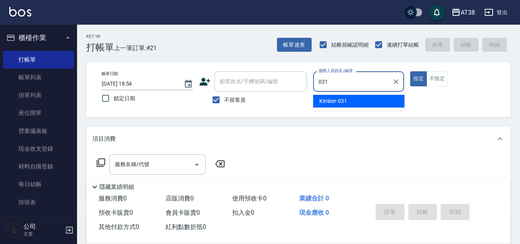
type input "Kimber-031"
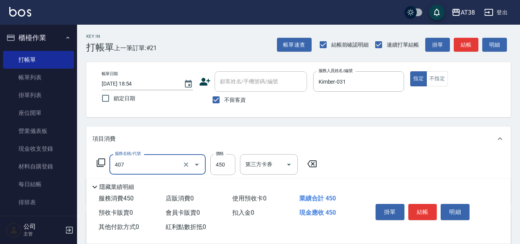
type input "剪髮(407)"
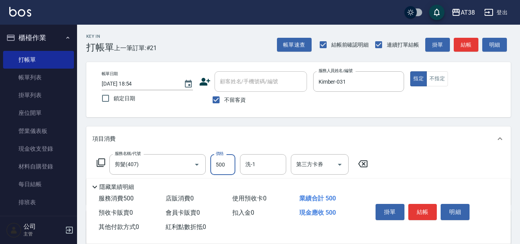
type input "500"
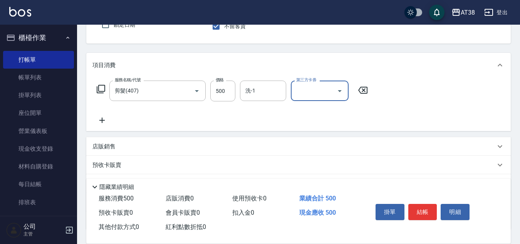
scroll to position [77, 0]
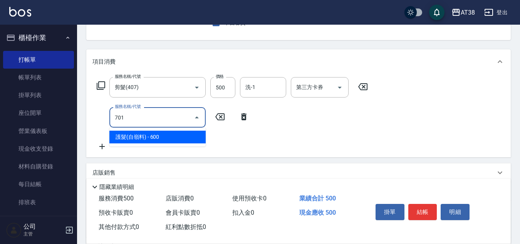
type input "護髮(自嶺料)(701)"
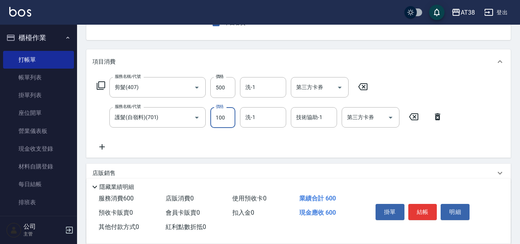
type input "1000"
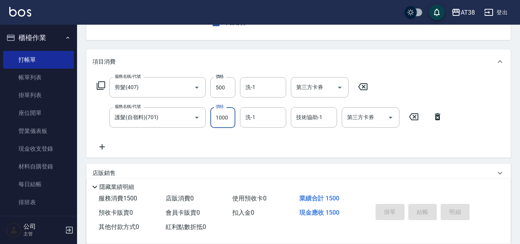
type input "[DATE] 18:55"
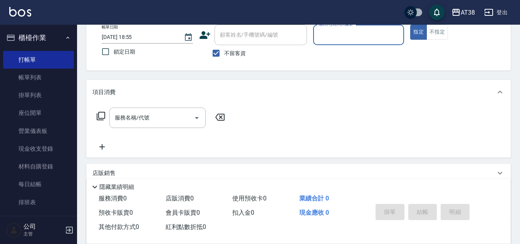
scroll to position [0, 0]
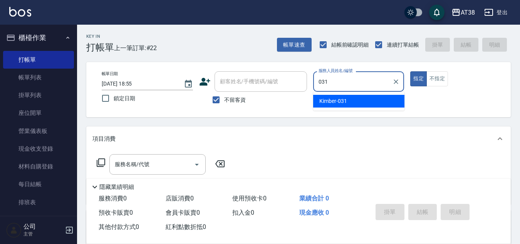
type input "Kimber-031"
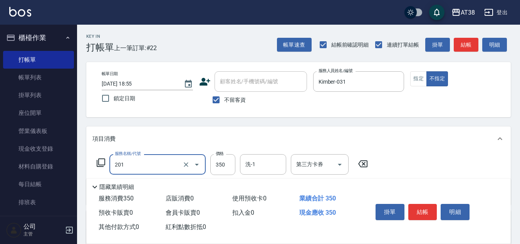
type input "洗髮(201)"
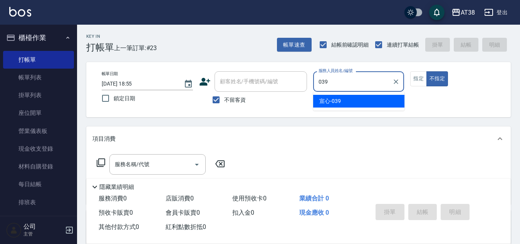
type input "宣心-039"
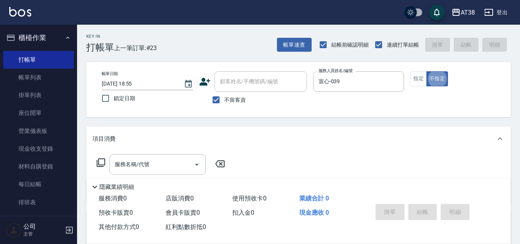
type button "false"
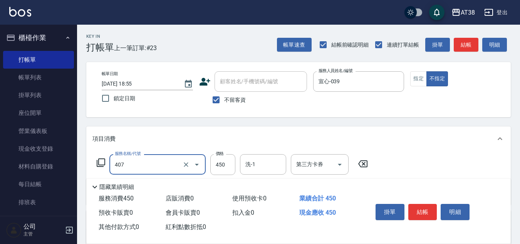
type input "剪髮(407)"
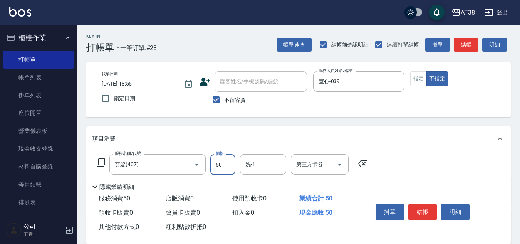
type input "500"
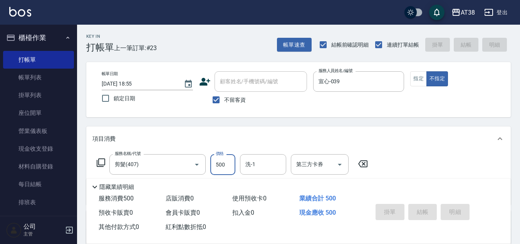
type input "[DATE] 18:56"
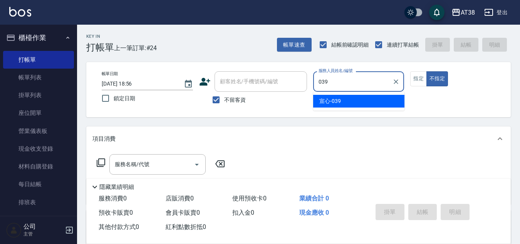
type input "宣心-039"
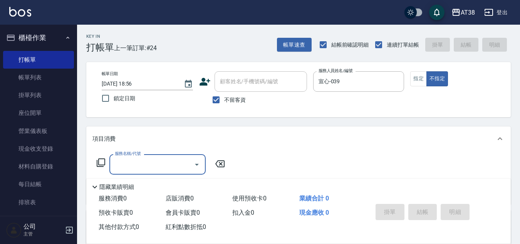
click at [100, 164] on icon at bounding box center [100, 162] width 9 height 9
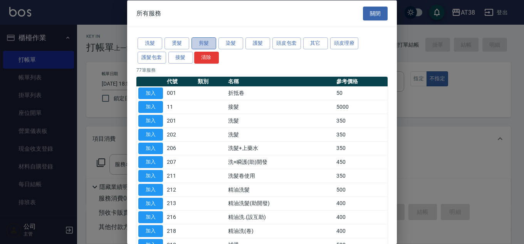
click at [198, 45] on button "剪髮" at bounding box center [203, 43] width 25 height 12
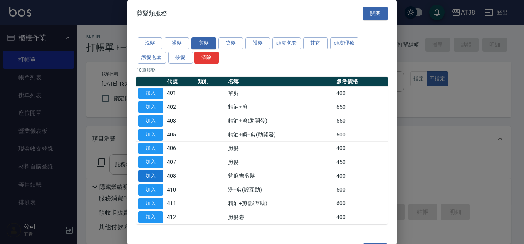
click at [157, 176] on button "加入" at bounding box center [150, 176] width 25 height 12
type input "夠麻吉剪髮(408)"
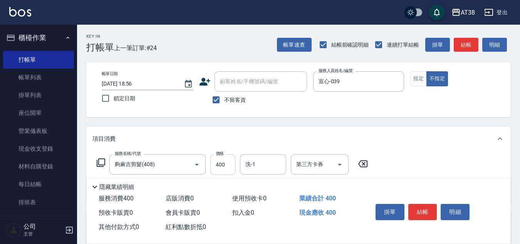
click at [226, 165] on input "400" at bounding box center [222, 164] width 25 height 21
type input "359"
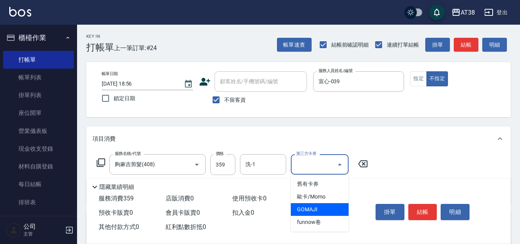
type input "GOMAJI"
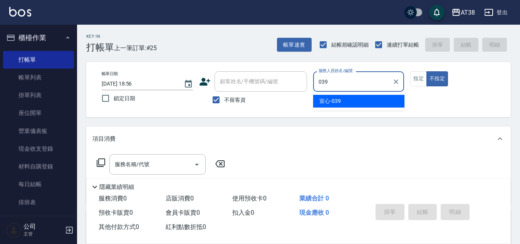
type input "宣心-039"
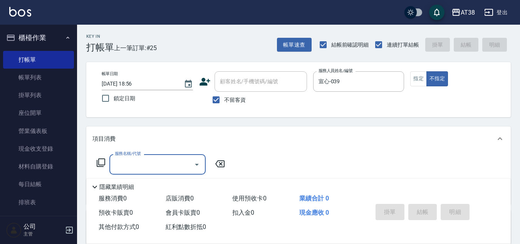
click at [100, 161] on icon at bounding box center [100, 162] width 9 height 9
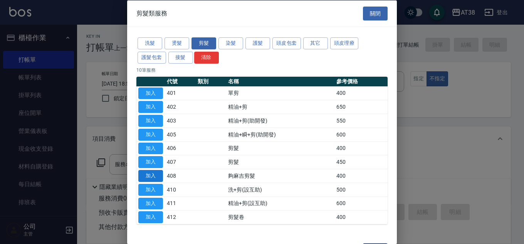
click at [151, 176] on button "加入" at bounding box center [150, 176] width 25 height 12
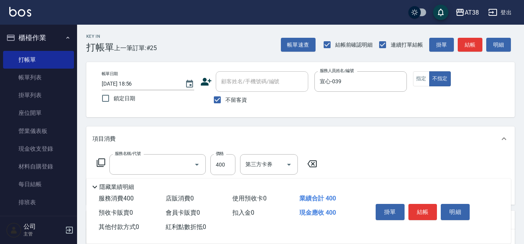
type input "夠麻吉剪髮(408)"
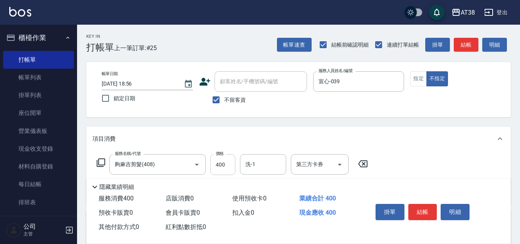
click at [221, 163] on input "400" at bounding box center [222, 164] width 25 height 21
type input "359"
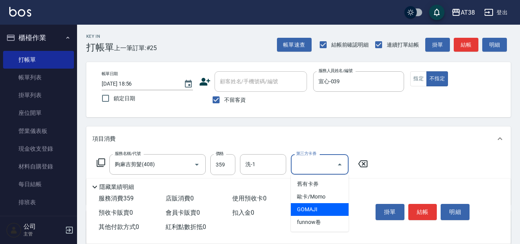
type input "GOMAJI"
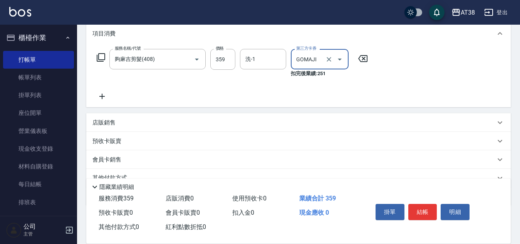
scroll to position [116, 0]
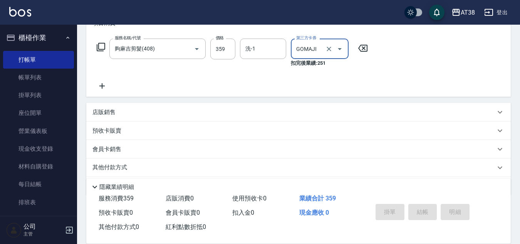
type input "[DATE] 18:57"
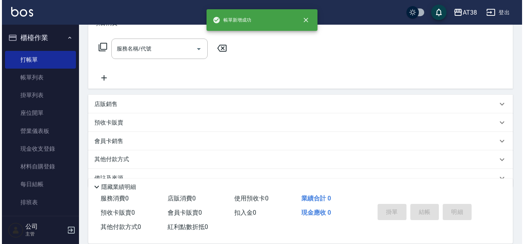
scroll to position [0, 0]
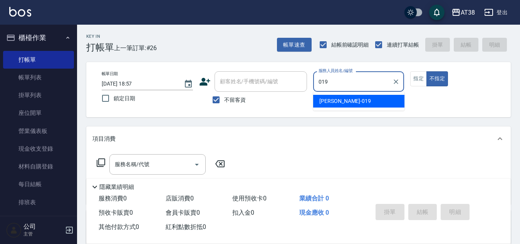
type input "[PERSON_NAME]-019"
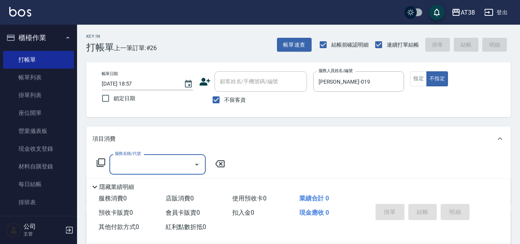
click at [101, 158] on icon at bounding box center [100, 162] width 9 height 9
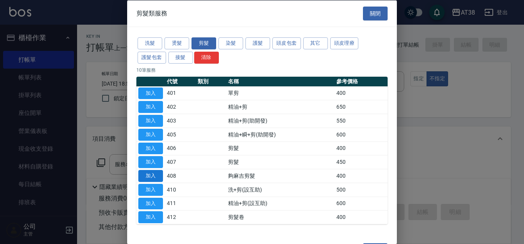
click at [148, 175] on button "加入" at bounding box center [150, 176] width 25 height 12
type input "夠麻吉剪髮(408)"
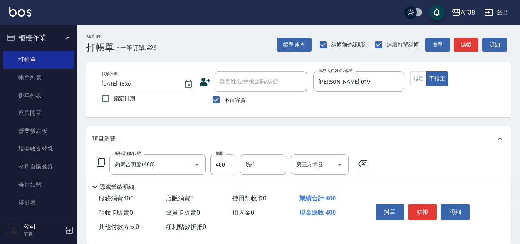
click at [236, 171] on div "服務名稱/代號 夠麻吉剪髮(408) 服務名稱/代號 價格 400 價格 洗-1 洗-1 第三方卡券 第三方卡券" at bounding box center [232, 164] width 280 height 21
click at [226, 162] on input "400" at bounding box center [222, 164] width 25 height 21
type input "359"
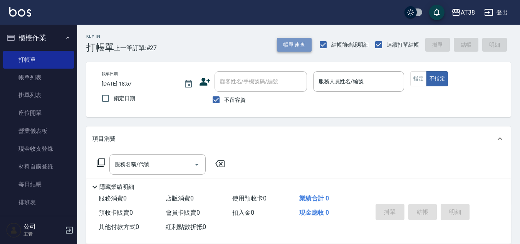
click at [287, 49] on button "帳單速查" at bounding box center [294, 45] width 35 height 14
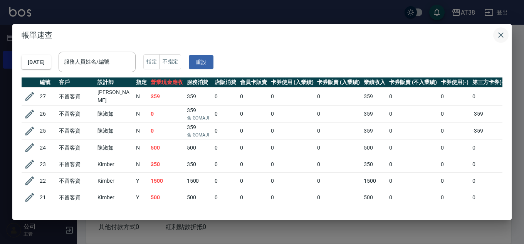
click at [501, 33] on icon "button" at bounding box center [500, 34] width 9 height 9
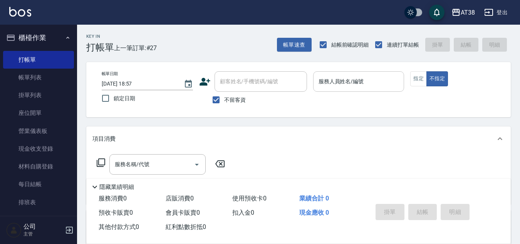
click at [365, 90] on div "服務人員姓名/編號" at bounding box center [358, 81] width 91 height 20
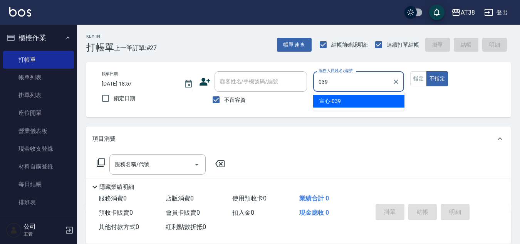
type input "宣心-039"
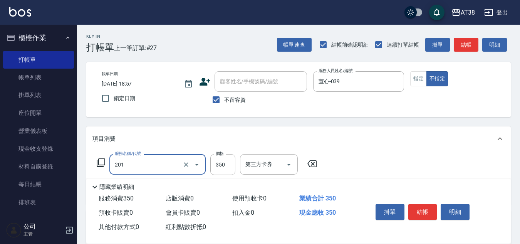
type input "洗髮(201)"
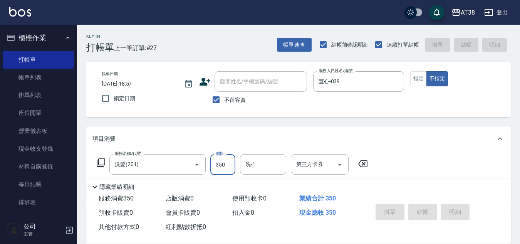
type input "[DATE] 18:59"
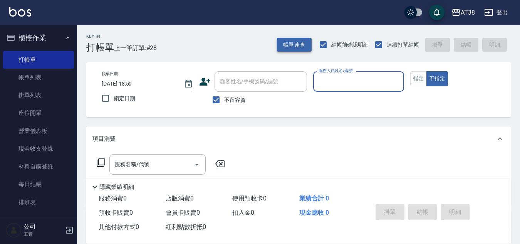
click at [295, 44] on button "帳單速查" at bounding box center [294, 45] width 35 height 14
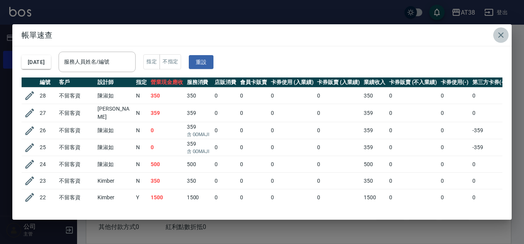
click at [502, 36] on icon "button" at bounding box center [500, 34] width 5 height 5
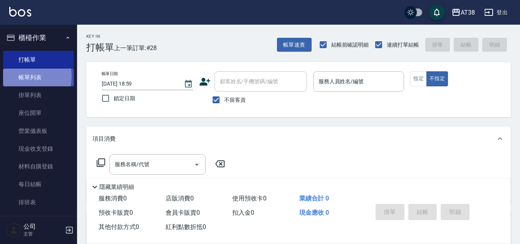
click at [23, 76] on link "帳單列表" at bounding box center [38, 78] width 71 height 18
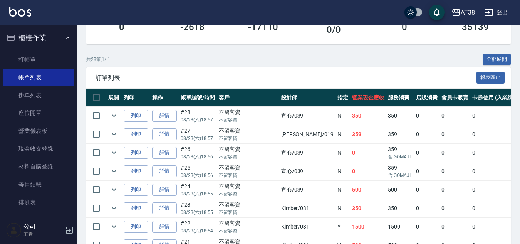
scroll to position [154, 0]
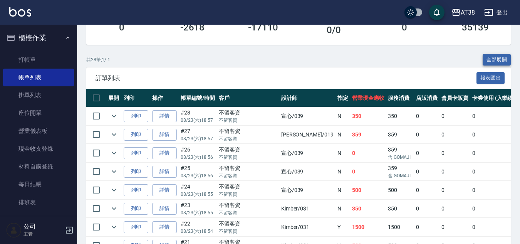
click at [492, 61] on button "全部展開" at bounding box center [496, 60] width 28 height 12
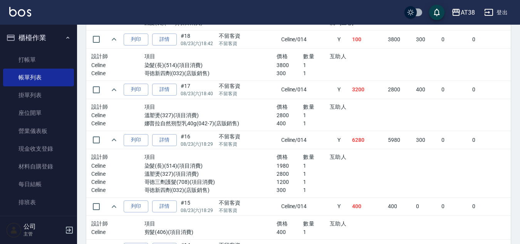
scroll to position [693, 0]
click at [161, 138] on link "詳情" at bounding box center [164, 140] width 25 height 12
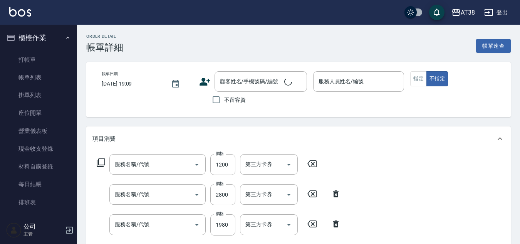
type input "哥德三劑護髮(708)"
type input "溫塑燙(327)"
type input "染髮(長)(514)"
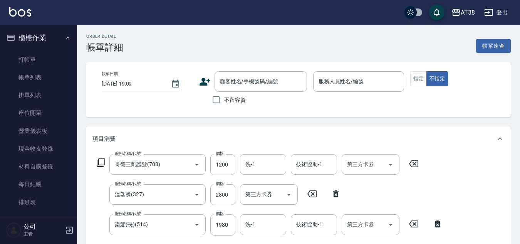
scroll to position [147, 0]
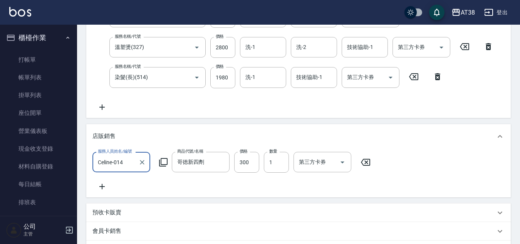
type input "[DATE] 18:29"
checkbox input "true"
type input "Celine-014"
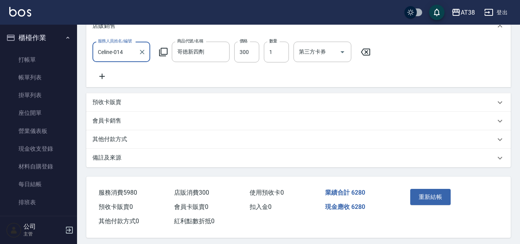
scroll to position [263, 0]
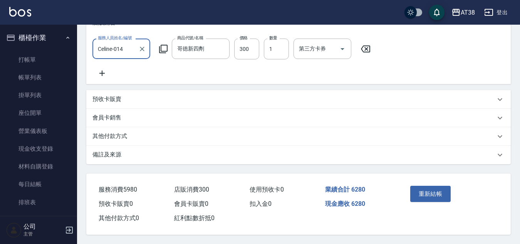
click at [107, 140] on p "其他付款方式" at bounding box center [109, 136] width 35 height 8
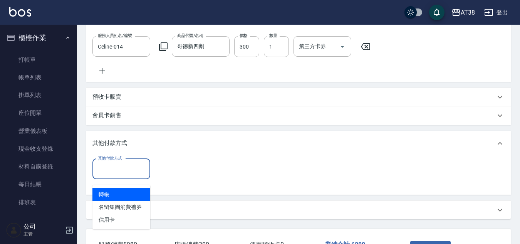
click at [121, 176] on input "其他付款方式" at bounding box center [121, 168] width 51 height 13
click at [108, 198] on span "轉帳" at bounding box center [121, 194] width 58 height 13
type input "轉帳"
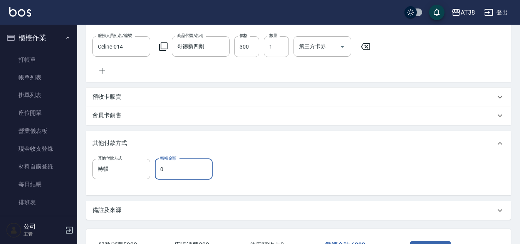
click at [160, 175] on input "0" at bounding box center [184, 169] width 58 height 21
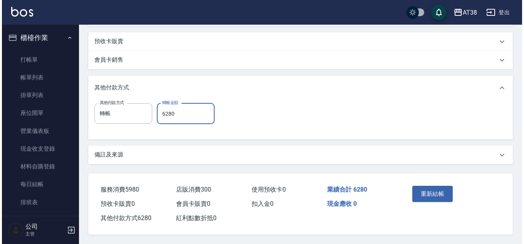
scroll to position [327, 0]
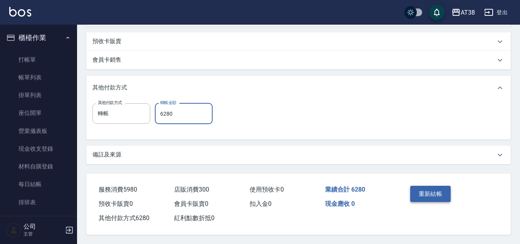
type input "6280"
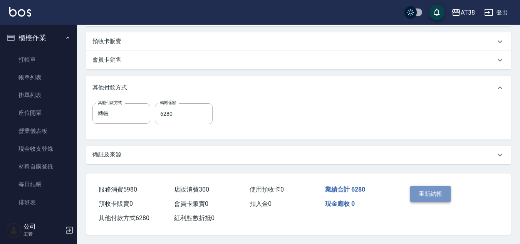
click at [429, 197] on button "重新結帳" at bounding box center [430, 194] width 41 height 16
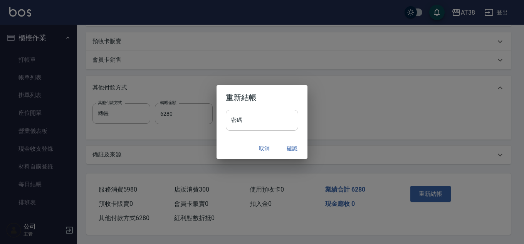
click at [276, 121] on input "密碼" at bounding box center [262, 120] width 72 height 21
type input "******"
click at [289, 148] on button "確認" at bounding box center [292, 148] width 25 height 14
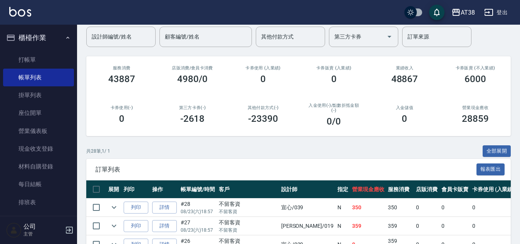
scroll to position [116, 0]
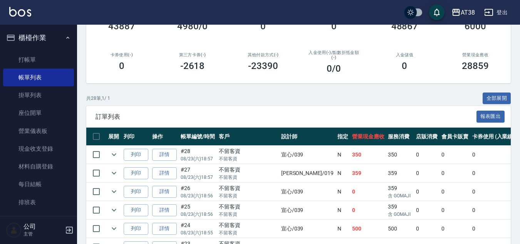
drag, startPoint x: 488, startPoint y: 97, endPoint x: 460, endPoint y: 114, distance: 32.6
click at [488, 97] on button "全部展開" at bounding box center [496, 98] width 28 height 12
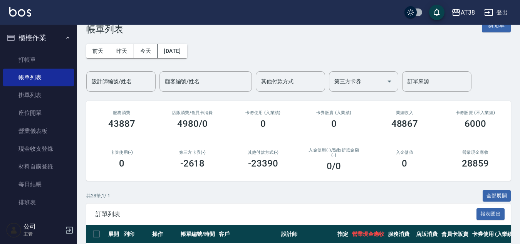
scroll to position [0, 0]
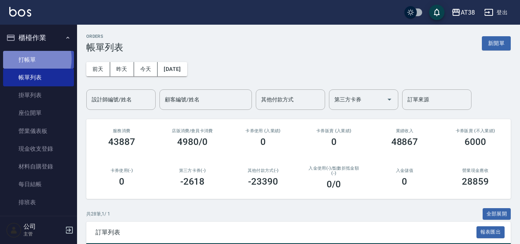
click at [27, 59] on link "打帳單" at bounding box center [38, 60] width 71 height 18
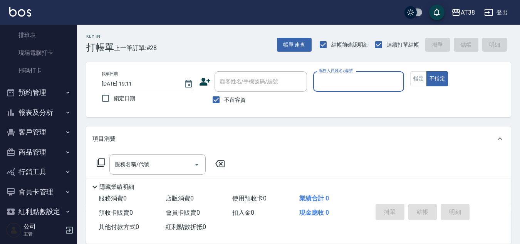
scroll to position [182, 0]
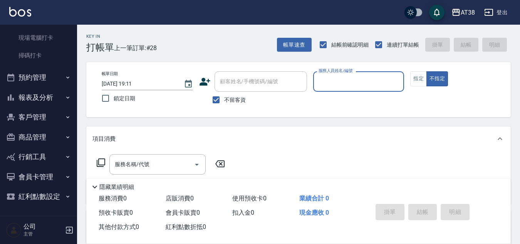
click at [32, 97] on button "報表及分析" at bounding box center [38, 97] width 71 height 20
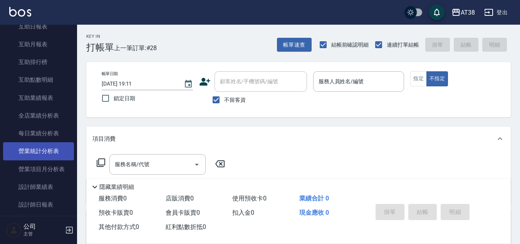
scroll to position [375, 0]
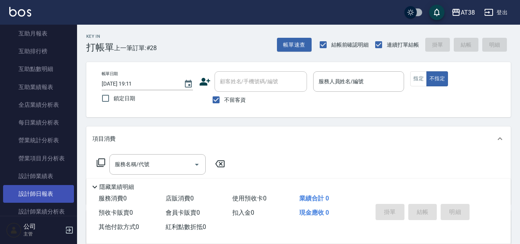
click at [37, 194] on link "設計師日報表" at bounding box center [38, 194] width 71 height 18
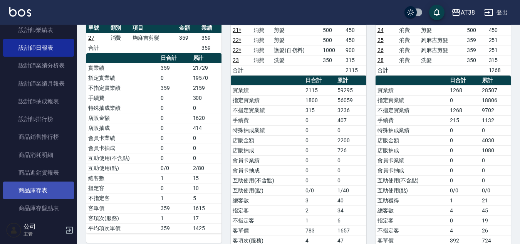
scroll to position [529, 0]
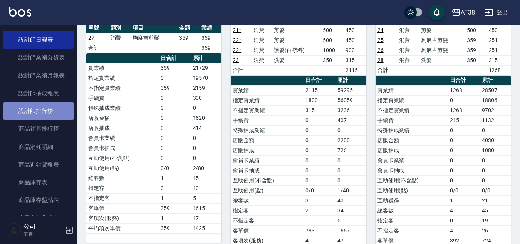
click at [53, 109] on link "設計師排行榜" at bounding box center [38, 111] width 71 height 18
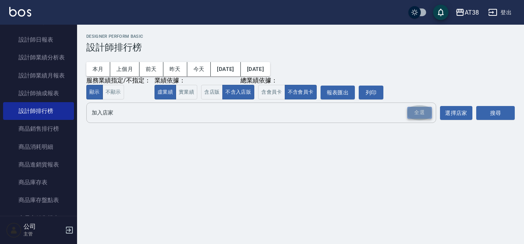
click at [418, 118] on div "全選" at bounding box center [419, 113] width 25 height 12
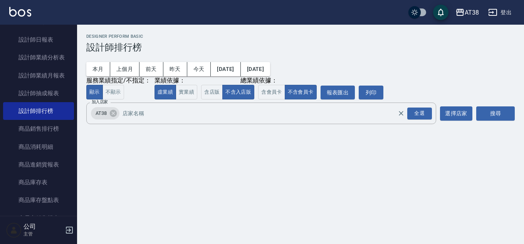
click at [522, 126] on div "AT38 [DATE] - [DATE] 設計師排行榜 列印時間： [DATE][PHONE_NUMBER]:12 Designer Perform Basi…" at bounding box center [300, 81] width 447 height 112
click at [497, 119] on button "搜尋" at bounding box center [495, 113] width 39 height 14
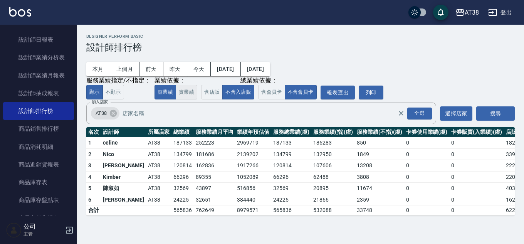
click at [184, 95] on button "實業績" at bounding box center [187, 92] width 22 height 15
click at [166, 94] on button "虛業績" at bounding box center [165, 92] width 22 height 15
click at [178, 94] on button "實業績" at bounding box center [187, 92] width 22 height 15
click at [171, 91] on button "虛業績" at bounding box center [165, 92] width 22 height 15
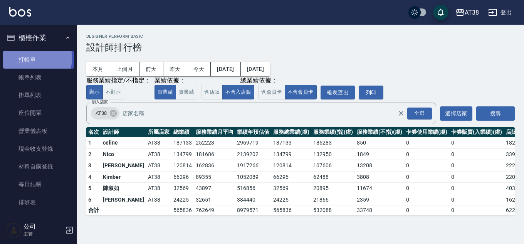
click at [30, 58] on link "打帳單" at bounding box center [38, 60] width 71 height 18
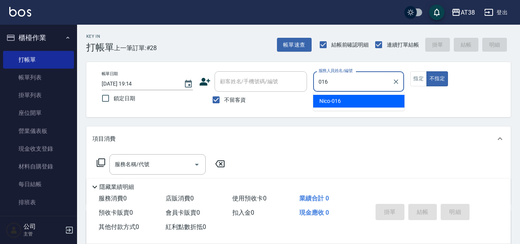
type input "Nico-016"
type button "false"
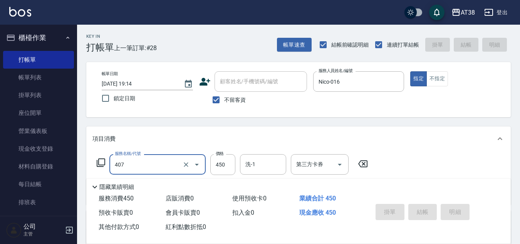
type input "407"
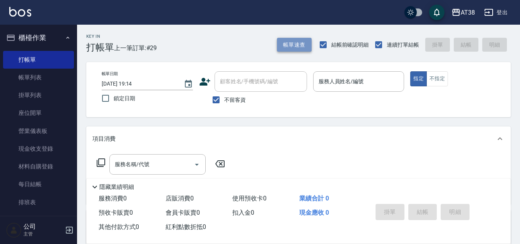
click at [300, 46] on button "帳單速查" at bounding box center [294, 45] width 35 height 14
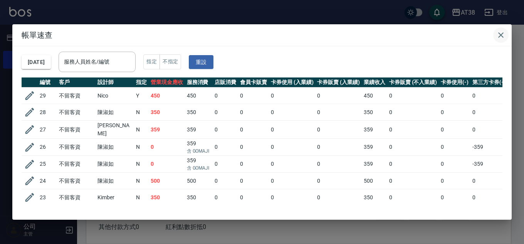
click at [499, 36] on icon "button" at bounding box center [500, 34] width 5 height 5
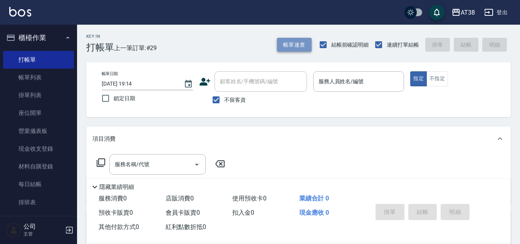
click at [288, 45] on button "帳單速查" at bounding box center [294, 45] width 35 height 14
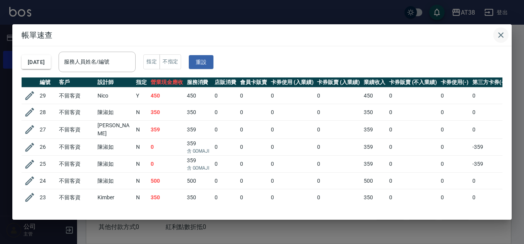
click at [501, 33] on icon "button" at bounding box center [500, 34] width 9 height 9
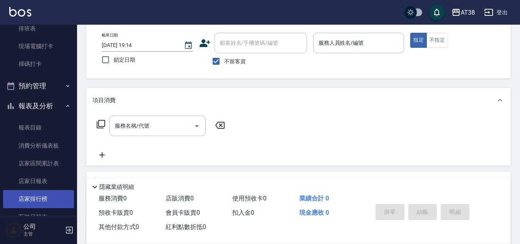
scroll to position [193, 0]
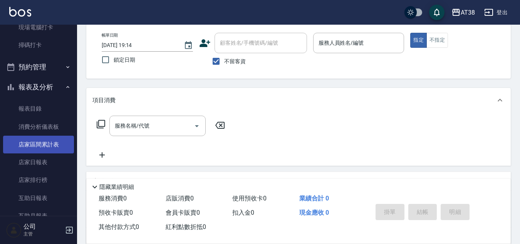
click at [50, 140] on link "店家區間累計表" at bounding box center [38, 145] width 71 height 18
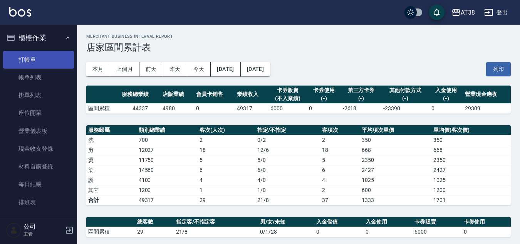
click at [24, 58] on link "打帳單" at bounding box center [38, 60] width 71 height 18
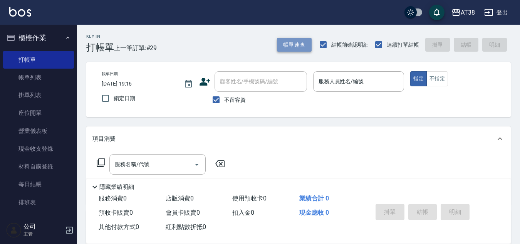
click at [291, 41] on button "帳單速查" at bounding box center [294, 45] width 35 height 14
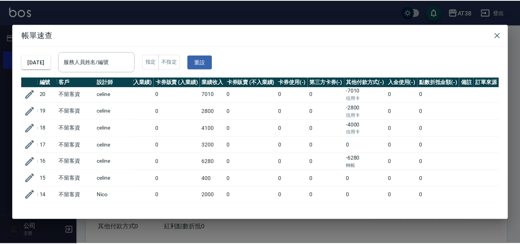
scroll to position [76, 164]
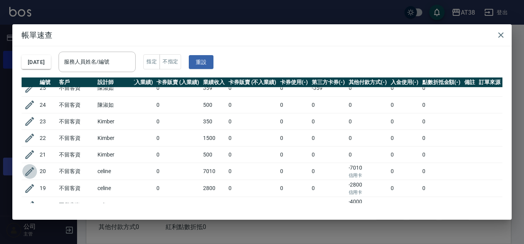
click at [30, 168] on icon "button" at bounding box center [29, 171] width 9 height 9
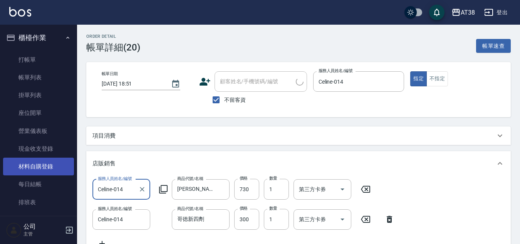
type input "[DATE] 18:51"
checkbox input "true"
type input "Celine-014"
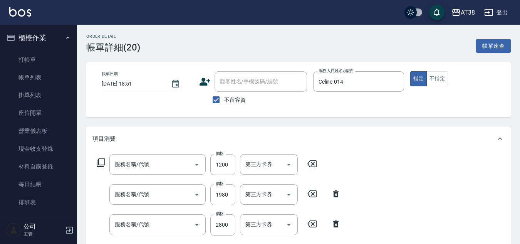
type input "哥德三劑護髮(708)"
type input "染髮(長)(514)"
type input "溫塑燙(327)"
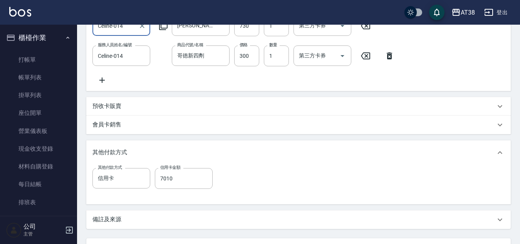
scroll to position [308, 0]
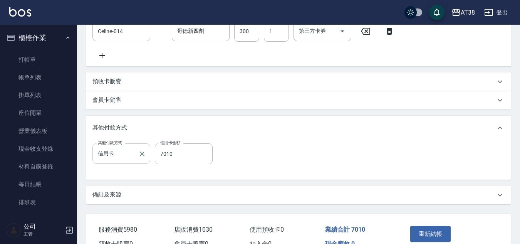
click at [131, 164] on div "信用卡 其他付款方式" at bounding box center [121, 153] width 58 height 20
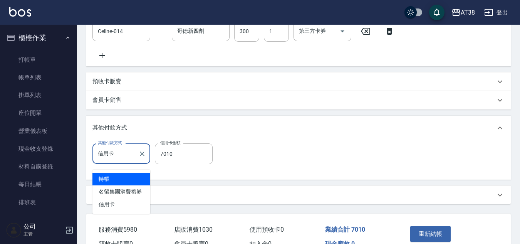
click at [107, 182] on span "轉帳" at bounding box center [121, 178] width 58 height 13
type input "轉帳"
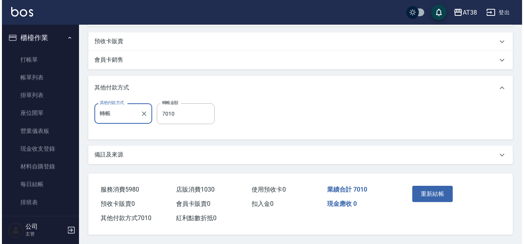
scroll to position [357, 0]
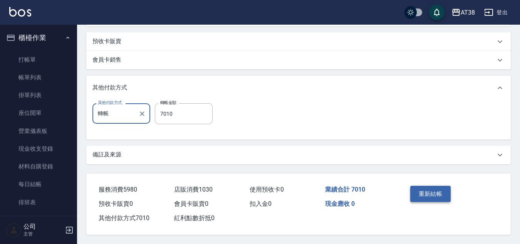
click at [423, 190] on button "重新結帳" at bounding box center [430, 194] width 41 height 16
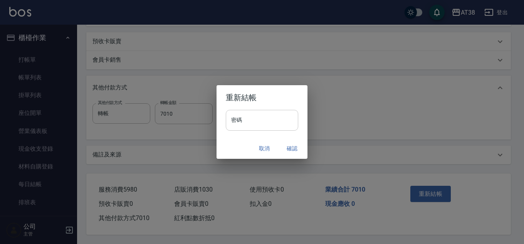
click at [279, 122] on input "密碼" at bounding box center [262, 120] width 72 height 21
type input "******"
click at [295, 148] on button "確認" at bounding box center [292, 148] width 25 height 14
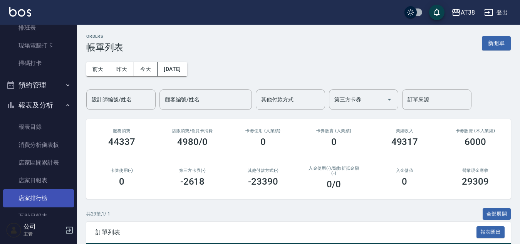
scroll to position [193, 0]
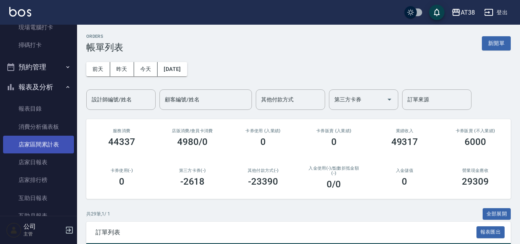
click at [45, 145] on link "店家區間累計表" at bounding box center [38, 145] width 71 height 18
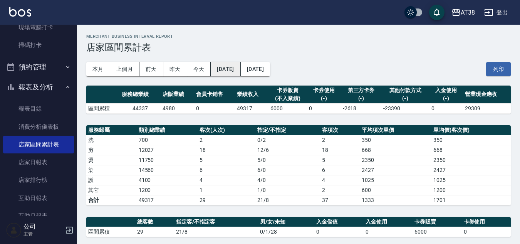
click at [237, 72] on button "[DATE]" at bounding box center [226, 69] width 30 height 14
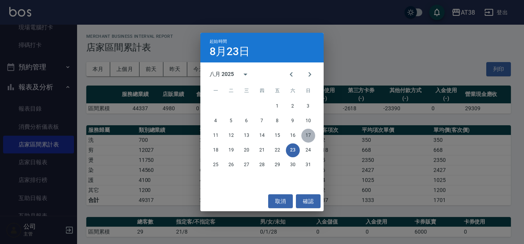
click at [309, 138] on button "17" at bounding box center [308, 136] width 14 height 14
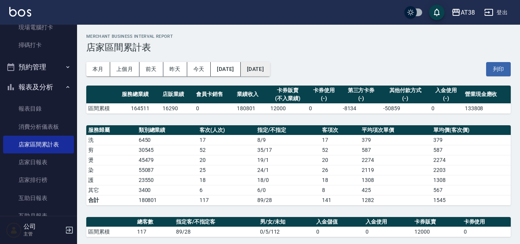
click at [270, 71] on button "[DATE]" at bounding box center [255, 69] width 29 height 14
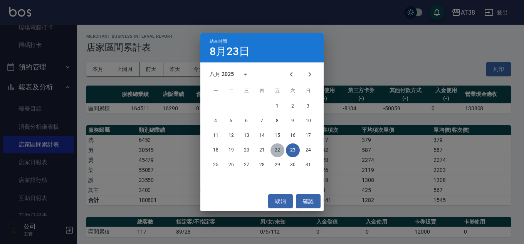
click at [283, 149] on button "22" at bounding box center [277, 150] width 14 height 14
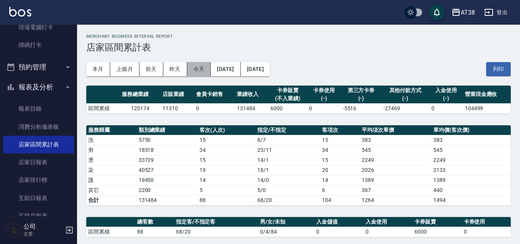
drag, startPoint x: 194, startPoint y: 67, endPoint x: 198, endPoint y: 69, distance: 4.5
click at [198, 69] on button "今天" at bounding box center [199, 69] width 24 height 14
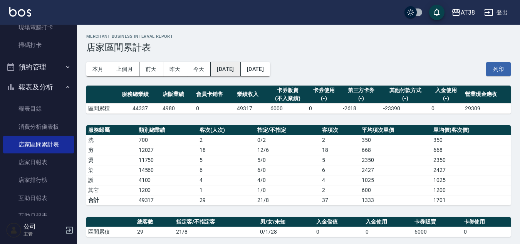
click at [240, 70] on button "[DATE]" at bounding box center [226, 69] width 30 height 14
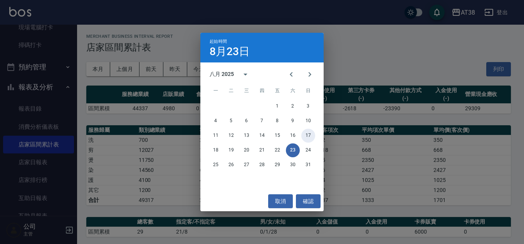
click at [306, 136] on button "17" at bounding box center [308, 136] width 14 height 14
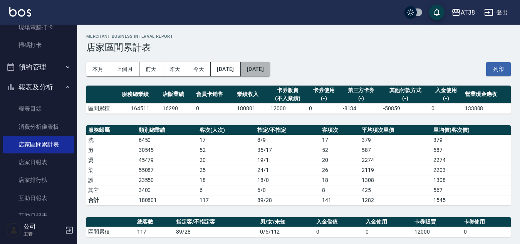
click at [270, 65] on button "[DATE]" at bounding box center [255, 69] width 29 height 14
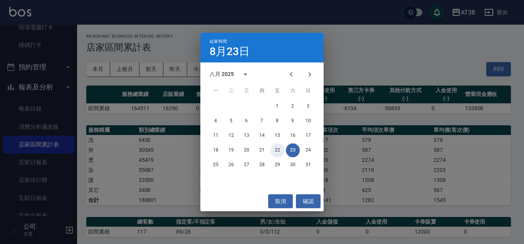
click at [281, 152] on button "22" at bounding box center [277, 150] width 14 height 14
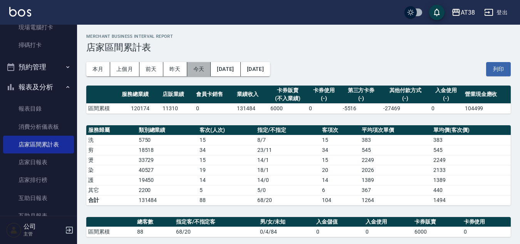
click at [196, 63] on button "今天" at bounding box center [199, 69] width 24 height 14
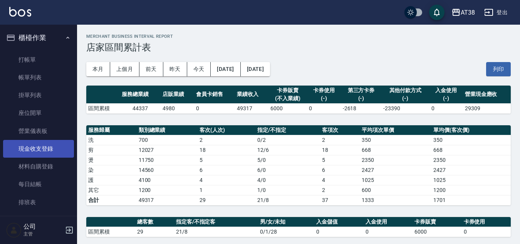
click at [43, 146] on link "現金收支登錄" at bounding box center [38, 149] width 71 height 18
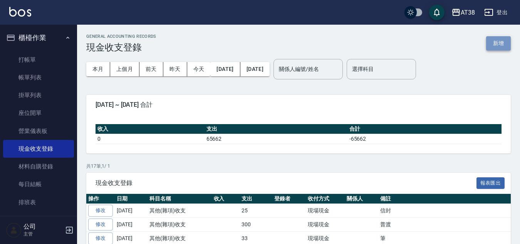
click at [497, 41] on button "新增" at bounding box center [498, 43] width 25 height 14
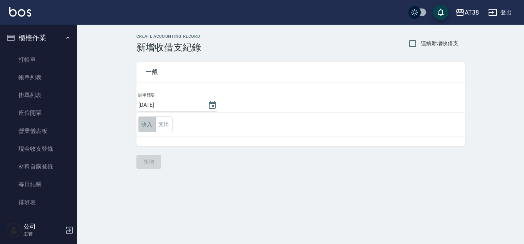
click at [149, 126] on button "收入" at bounding box center [146, 124] width 17 height 16
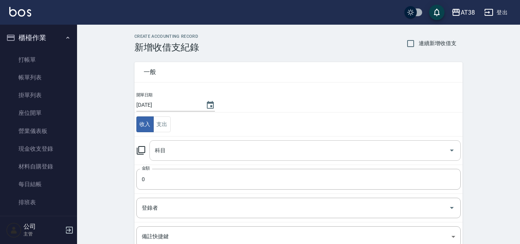
click at [166, 147] on input "科目" at bounding box center [299, 150] width 293 height 13
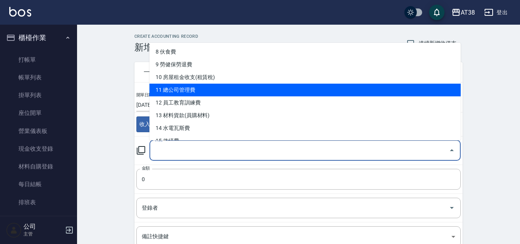
scroll to position [116, 0]
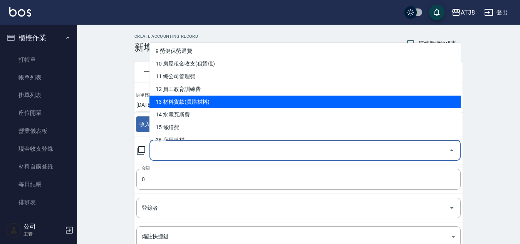
click at [190, 106] on li "13 材料貨款(員購材料)" at bounding box center [304, 101] width 311 height 13
type input "13 材料貨款(員購材料)"
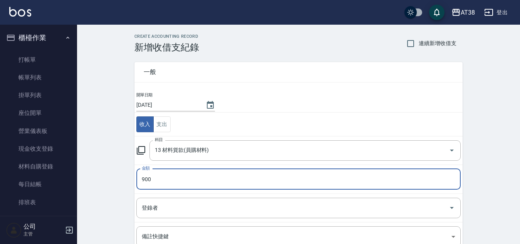
type input "900"
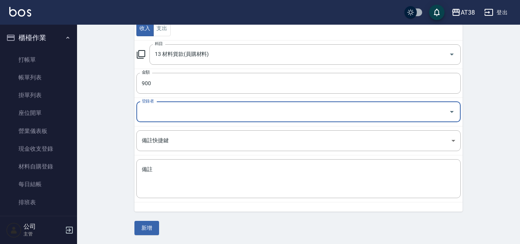
scroll to position [96, 0]
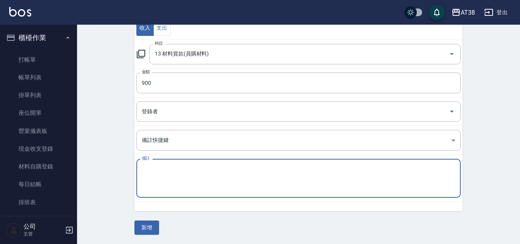
click at [171, 177] on textarea "備註" at bounding box center [298, 178] width 313 height 26
type textarea "F染.2 6%.1"
click at [156, 225] on button "新增" at bounding box center [146, 227] width 25 height 14
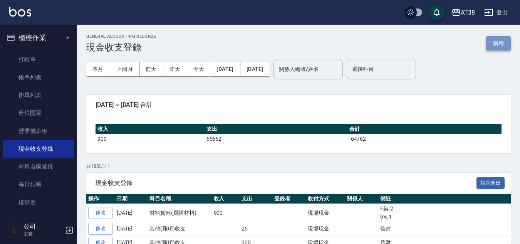
click at [498, 44] on button "新增" at bounding box center [498, 43] width 25 height 14
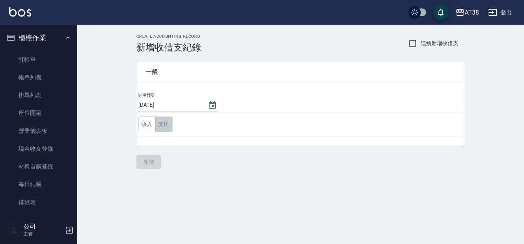
click at [171, 123] on button "支出" at bounding box center [163, 124] width 17 height 16
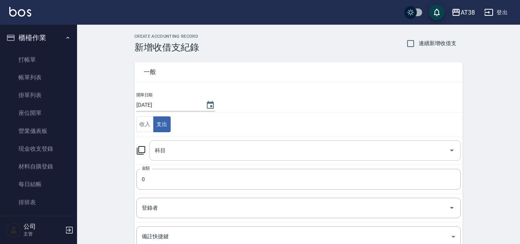
click at [170, 151] on input "科目" at bounding box center [299, 150] width 293 height 13
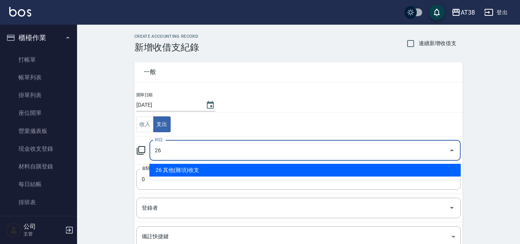
click at [174, 164] on li "26 其他(雜項)收支" at bounding box center [304, 170] width 311 height 13
type input "26 其他(雜項)收支"
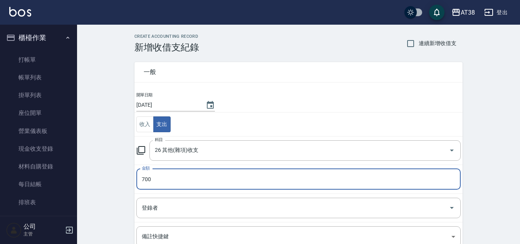
type input "700"
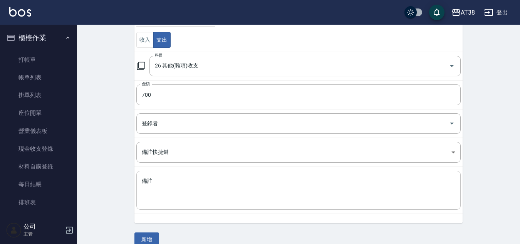
scroll to position [96, 0]
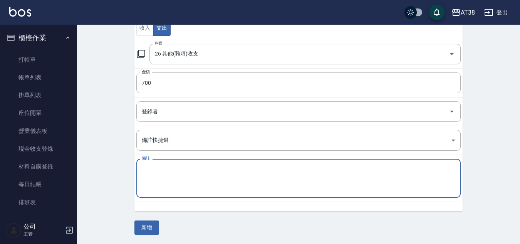
click at [175, 171] on textarea "備註" at bounding box center [298, 178] width 313 height 26
type textarea "拜拜"
click at [150, 227] on button "新增" at bounding box center [146, 227] width 25 height 14
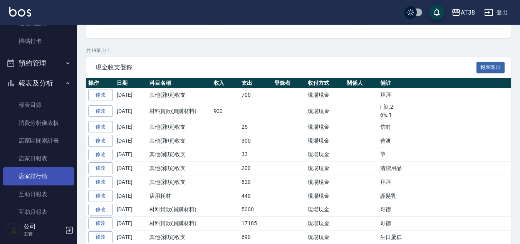
scroll to position [193, 0]
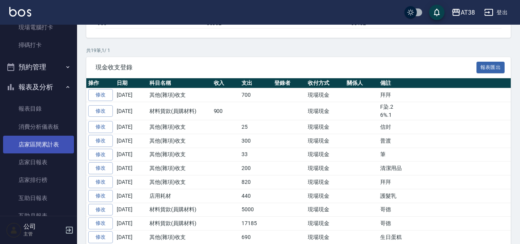
click at [48, 142] on link "店家區間累計表" at bounding box center [38, 145] width 71 height 18
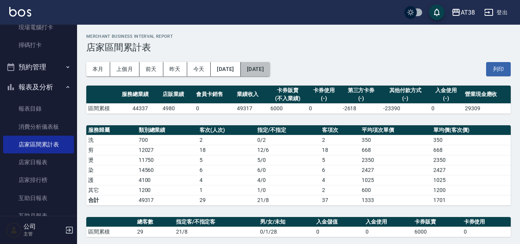
click at [270, 69] on button "[DATE]" at bounding box center [255, 69] width 29 height 14
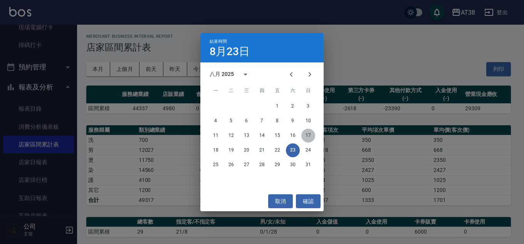
click at [308, 132] on button "17" at bounding box center [308, 136] width 14 height 14
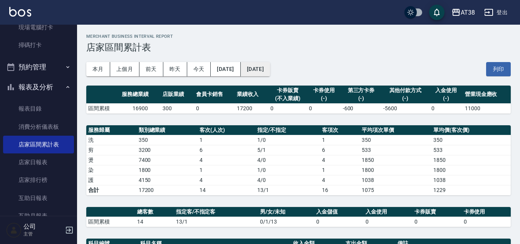
click at [270, 70] on button "[DATE]" at bounding box center [255, 69] width 29 height 14
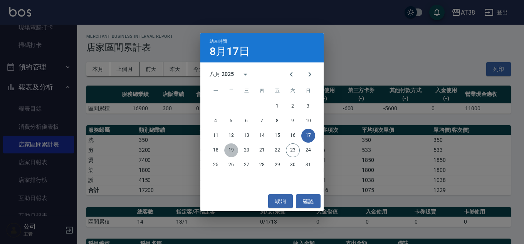
click at [230, 152] on button "19" at bounding box center [231, 150] width 14 height 14
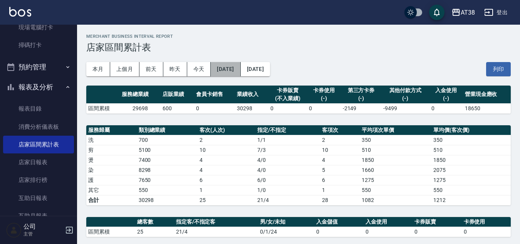
click at [229, 68] on button "[DATE]" at bounding box center [226, 69] width 30 height 14
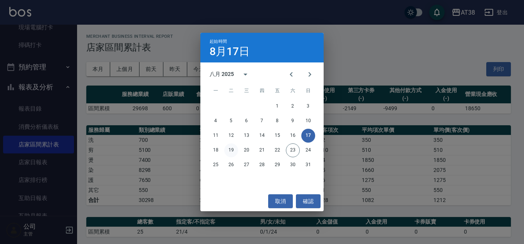
click at [234, 153] on button "19" at bounding box center [231, 150] width 14 height 14
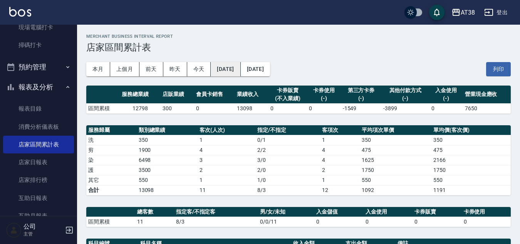
click at [229, 64] on button "[DATE]" at bounding box center [226, 69] width 30 height 14
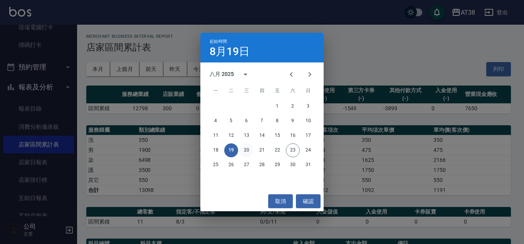
click at [248, 146] on button "20" at bounding box center [246, 150] width 14 height 14
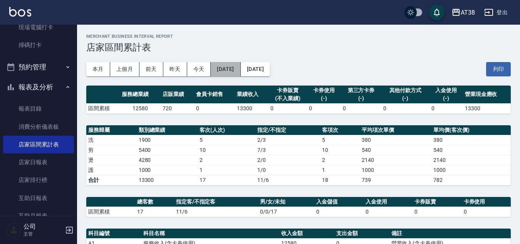
click at [235, 73] on button "[DATE]" at bounding box center [226, 69] width 30 height 14
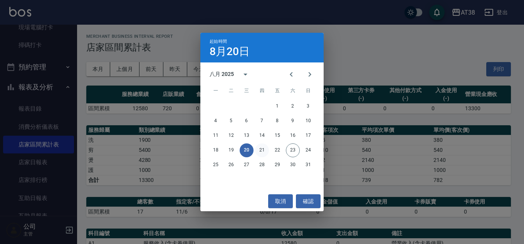
click at [263, 150] on button "21" at bounding box center [262, 150] width 14 height 14
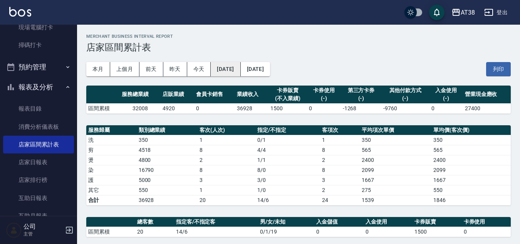
click at [239, 64] on button "[DATE]" at bounding box center [226, 69] width 30 height 14
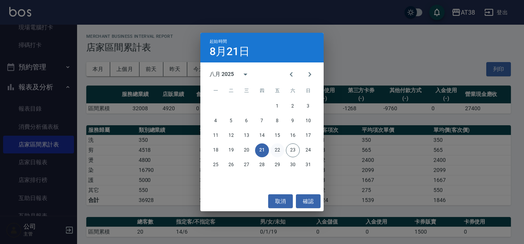
click at [278, 151] on button "22" at bounding box center [277, 150] width 14 height 14
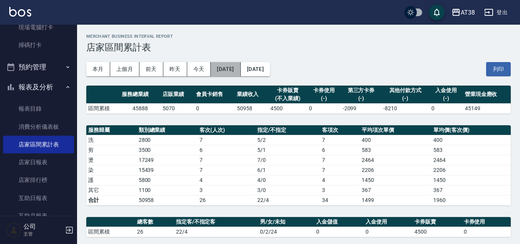
click at [240, 68] on button "[DATE]" at bounding box center [226, 69] width 30 height 14
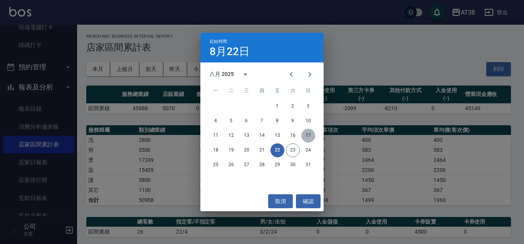
click at [309, 134] on button "17" at bounding box center [308, 136] width 14 height 14
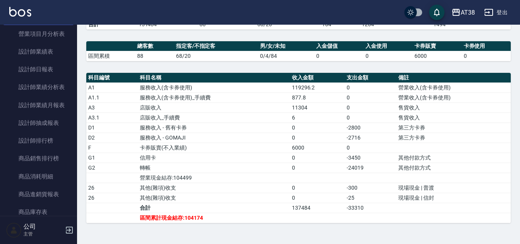
scroll to position [462, 0]
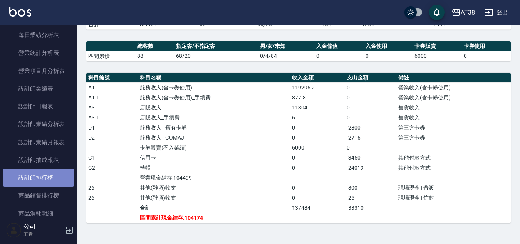
click at [45, 174] on link "設計師排行榜" at bounding box center [38, 178] width 71 height 18
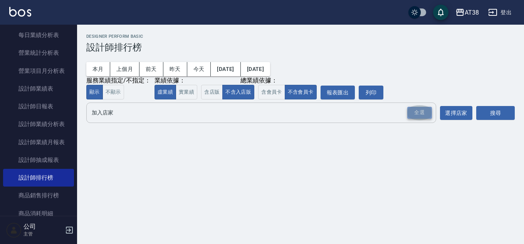
click at [423, 115] on div "全選" at bounding box center [419, 113] width 25 height 12
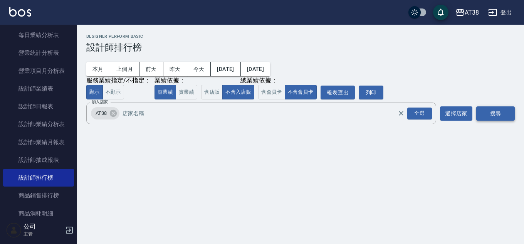
click at [489, 116] on button "搜尋" at bounding box center [495, 113] width 39 height 14
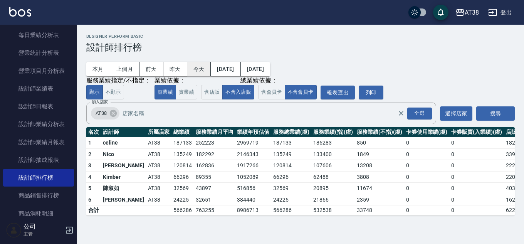
click at [204, 70] on button "今天" at bounding box center [199, 69] width 24 height 14
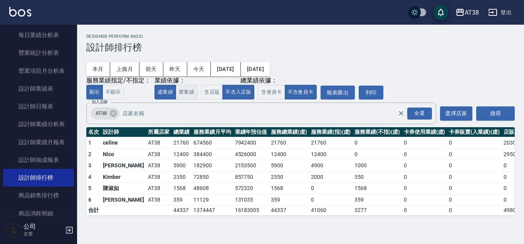
click at [190, 94] on button "實業績" at bounding box center [187, 92] width 22 height 15
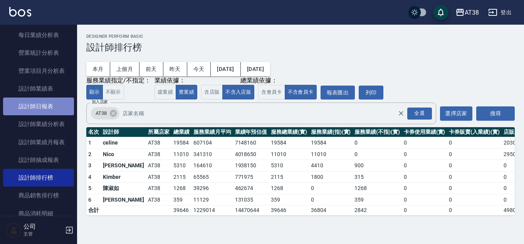
click at [43, 106] on link "設計師日報表" at bounding box center [38, 106] width 71 height 18
